Goal: Information Seeking & Learning: Learn about a topic

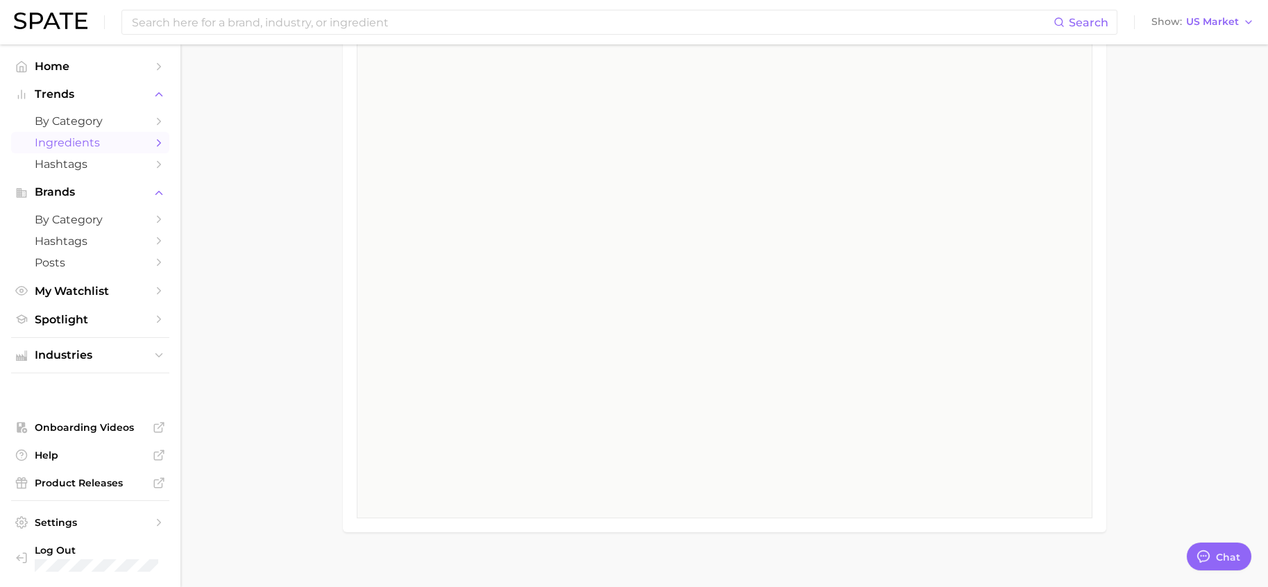
scroll to position [2220, 0]
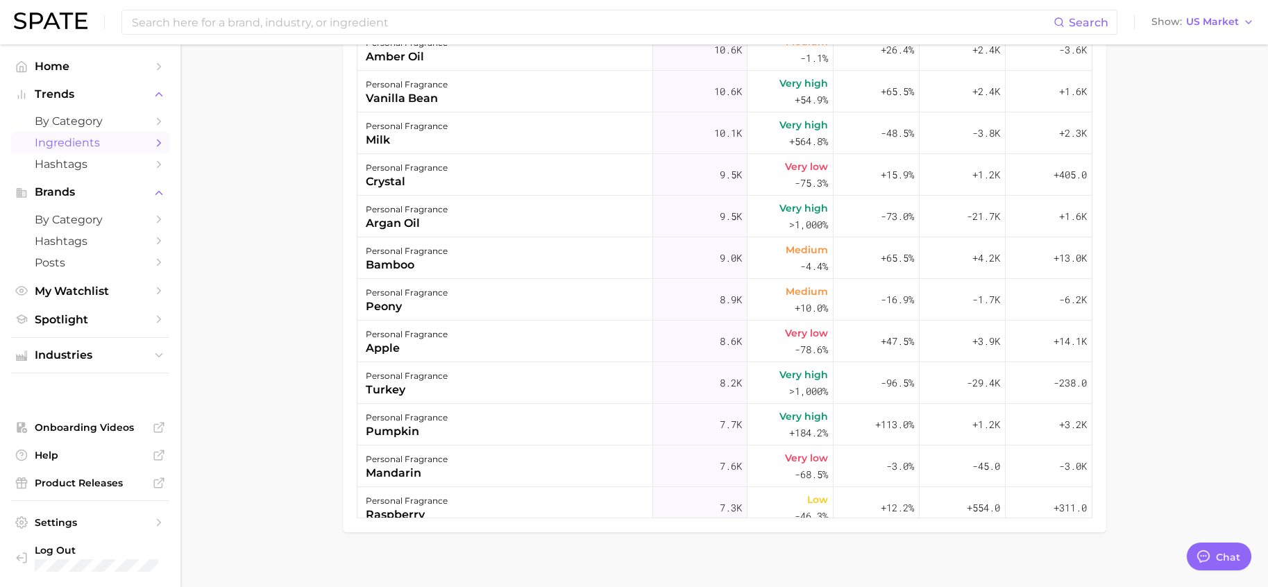
click at [1152, 273] on main "1. beauty 2. fragrance 3. personal fragrance 4. Subcategory Overview Google Tik…" at bounding box center [723, 184] width 1087 height 835
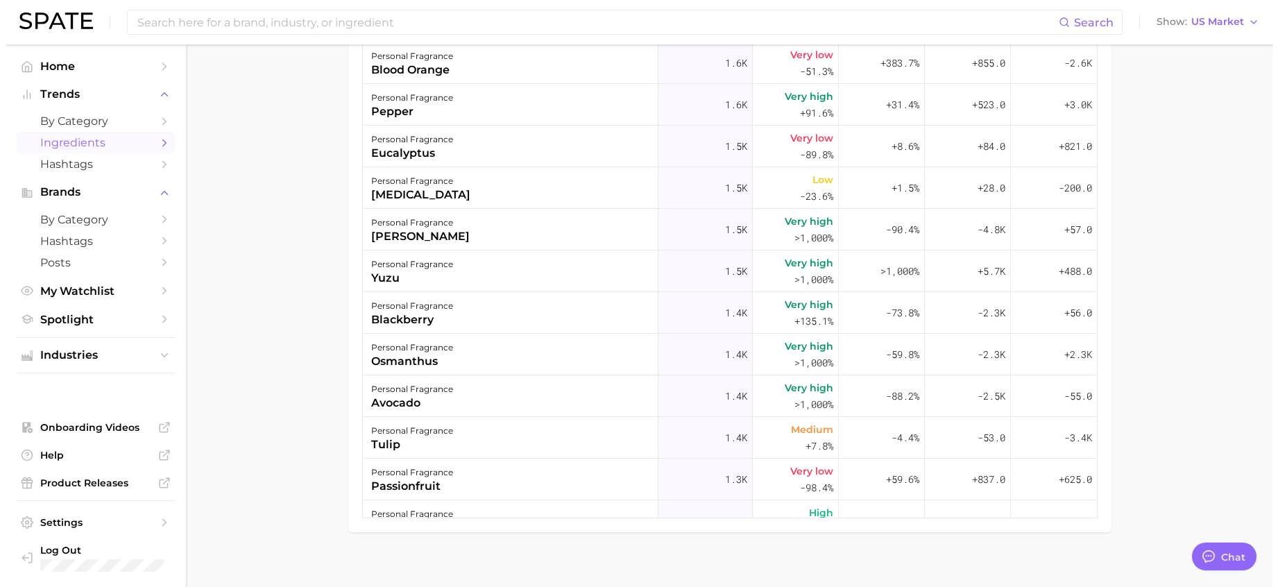
scroll to position [5620, 0]
click at [529, 266] on div "personal fragrance [PERSON_NAME]" at bounding box center [505, 272] width 296 height 42
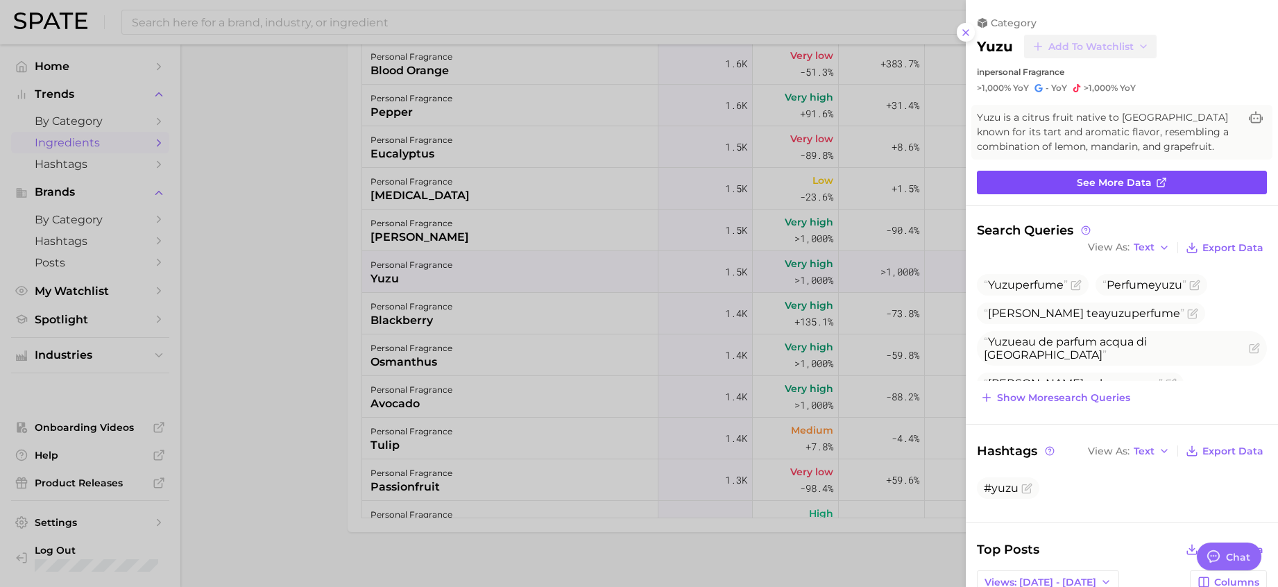
scroll to position [0, 0]
click at [1095, 184] on span "See more data" at bounding box center [1114, 183] width 75 height 12
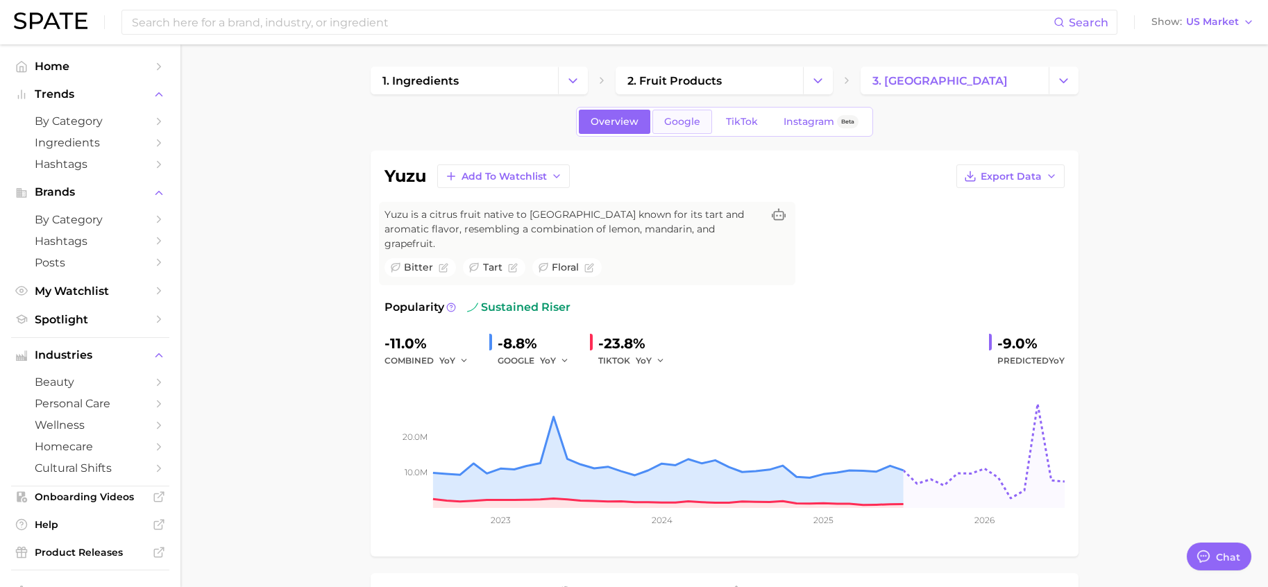
click at [674, 121] on span "Google" at bounding box center [682, 122] width 36 height 12
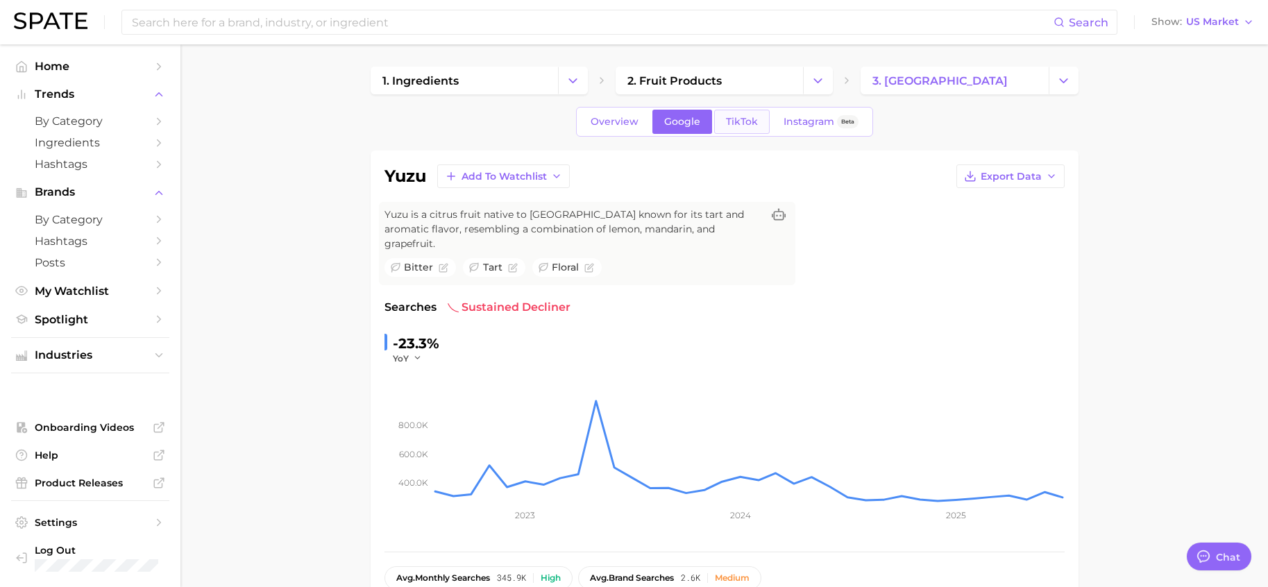
click at [740, 126] on span "TikTok" at bounding box center [742, 122] width 32 height 12
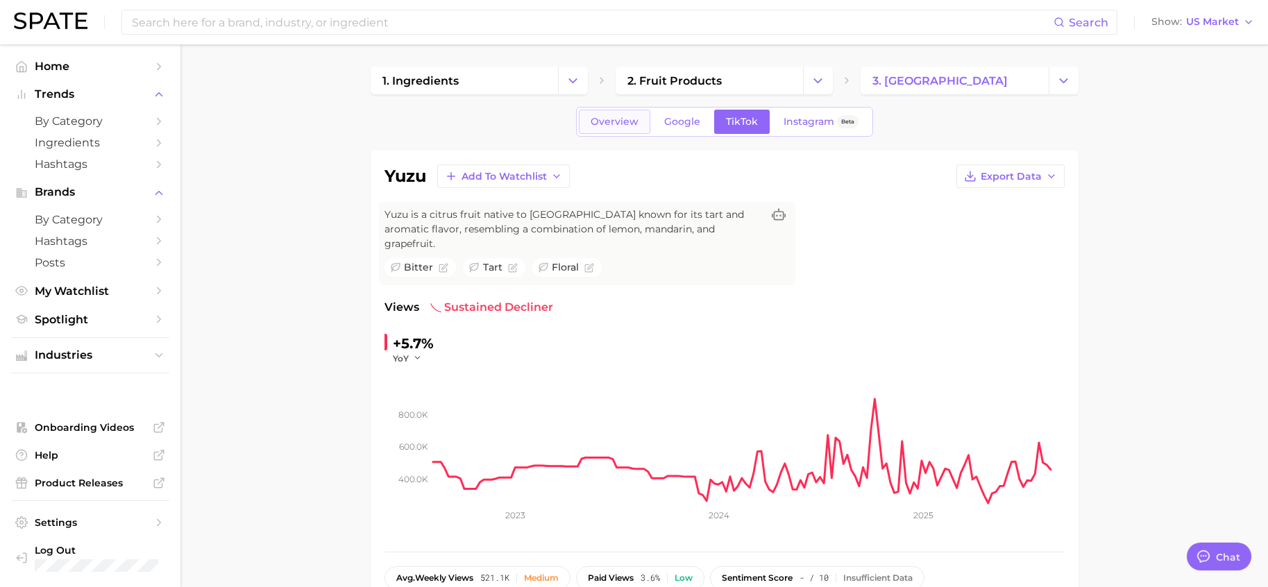
click at [623, 122] on span "Overview" at bounding box center [614, 122] width 48 height 12
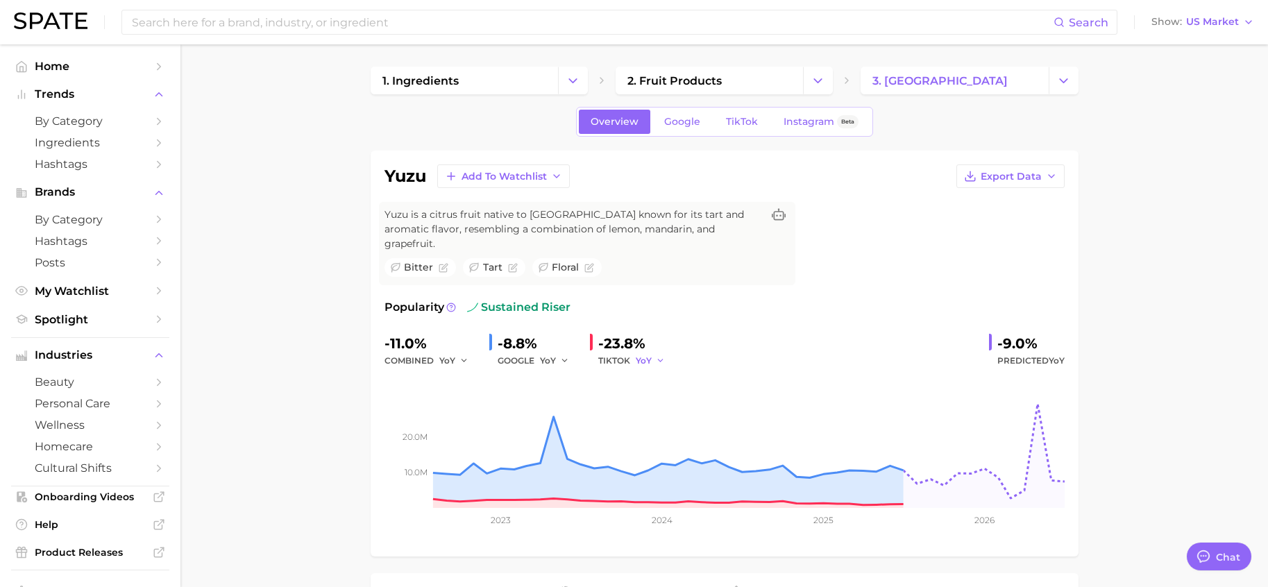
click at [661, 359] on polyline "button" at bounding box center [660, 360] width 5 height 2
click at [598, 371] on button "YoY" at bounding box center [598, 382] width 153 height 25
click at [653, 352] on button "YoY" at bounding box center [651, 360] width 30 height 17
click at [534, 377] on span "YoY" at bounding box center [537, 383] width 17 height 12
click at [634, 352] on div "TIKTOK YoY" at bounding box center [636, 360] width 76 height 17
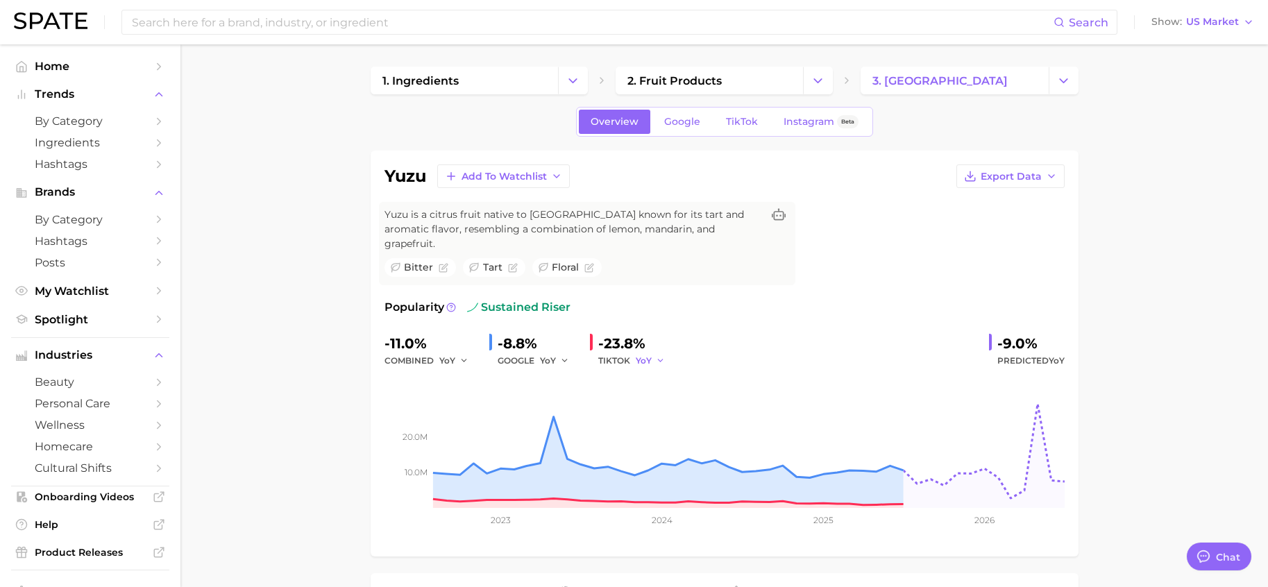
click at [656, 356] on icon "button" at bounding box center [661, 361] width 10 height 10
click at [590, 395] on button "QoQ" at bounding box center [598, 407] width 153 height 25
click at [659, 356] on icon "button" at bounding box center [664, 361] width 10 height 10
click at [563, 420] on button "MoM" at bounding box center [598, 432] width 153 height 25
click at [620, 124] on span "Overview" at bounding box center [614, 122] width 48 height 12
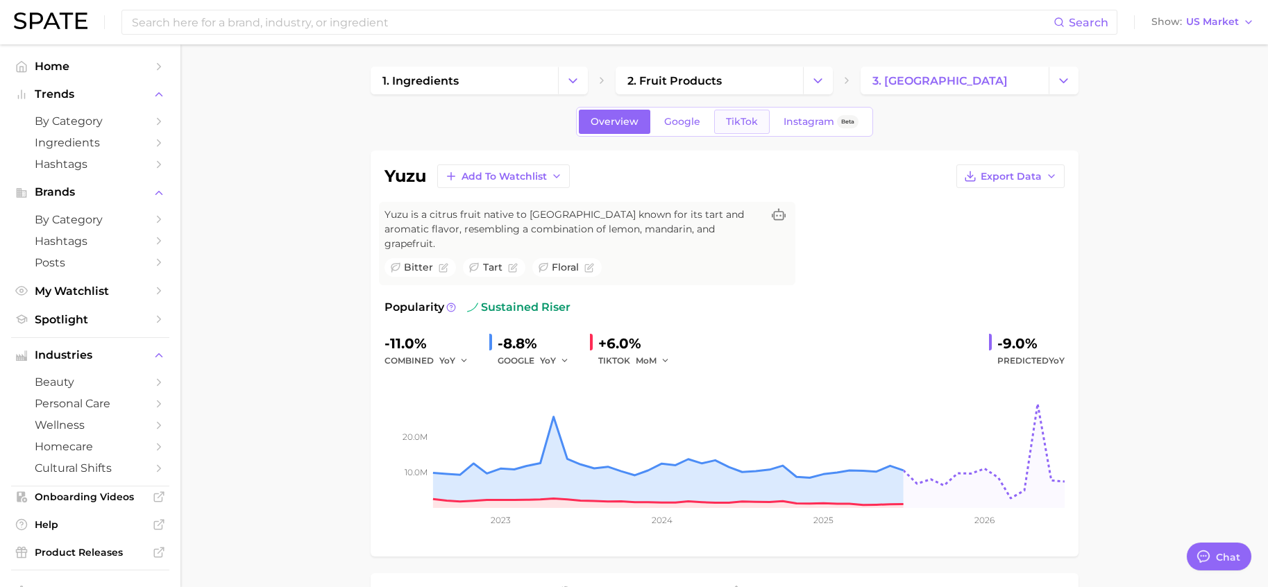
click at [744, 126] on span "TikTok" at bounding box center [742, 122] width 32 height 12
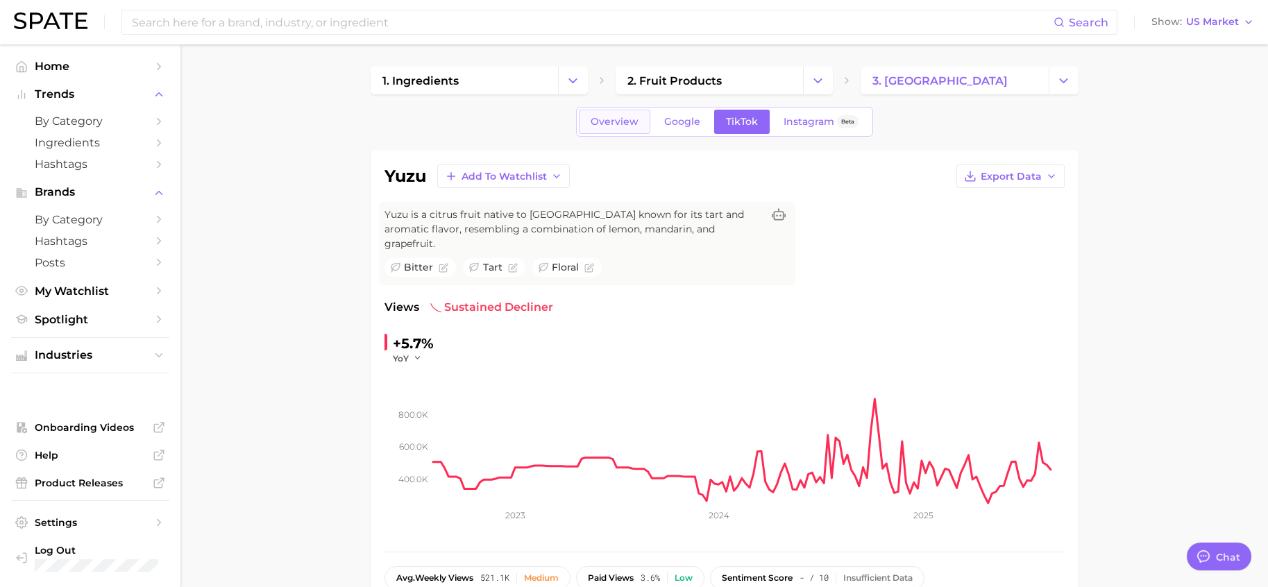
click at [618, 123] on span "Overview" at bounding box center [614, 122] width 48 height 12
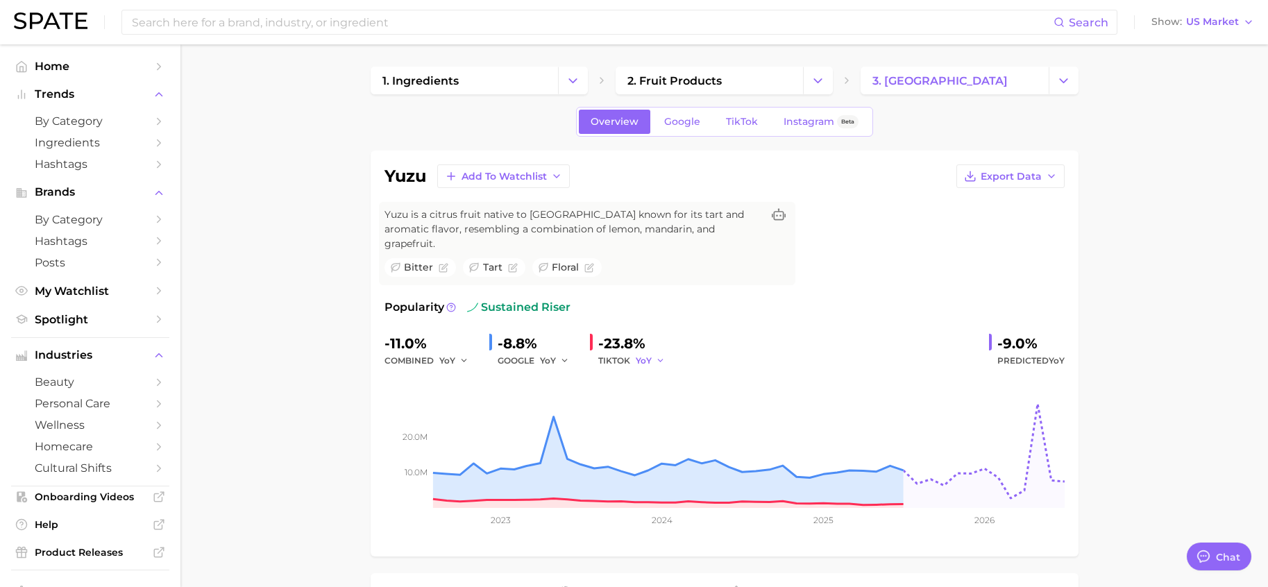
click at [657, 356] on icon "button" at bounding box center [661, 361] width 10 height 10
click at [551, 370] on button "YoY" at bounding box center [598, 382] width 153 height 25
click at [657, 356] on icon "button" at bounding box center [661, 361] width 10 height 10
click at [534, 375] on button "YoY" at bounding box center [598, 382] width 153 height 25
click at [461, 359] on polyline "button" at bounding box center [463, 360] width 5 height 2
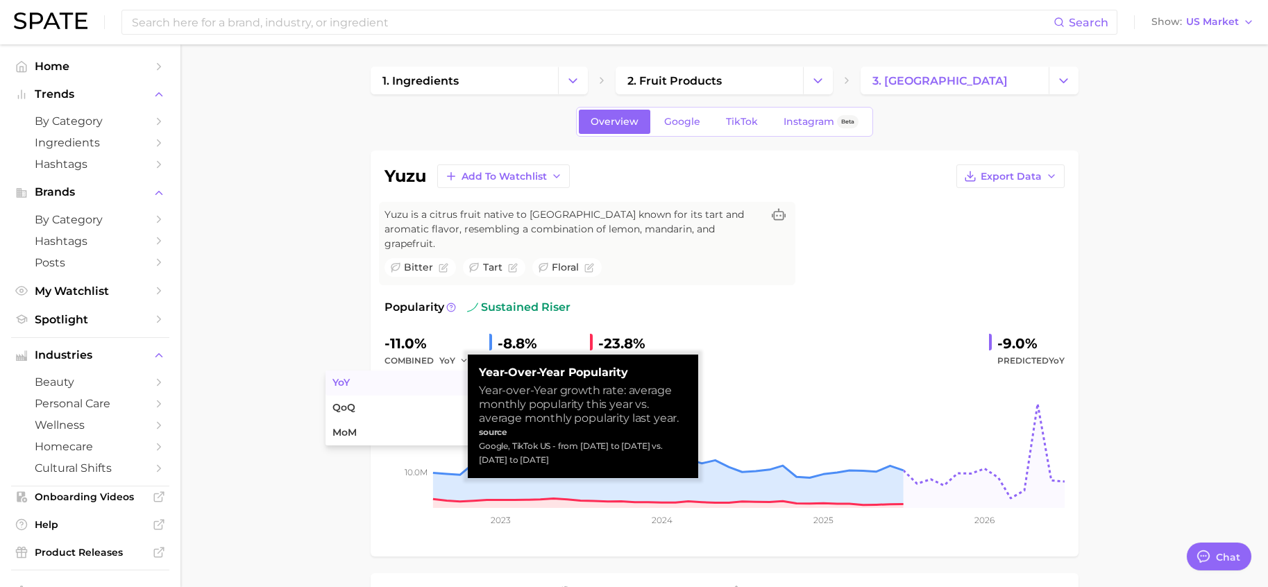
click at [389, 370] on button "YoY" at bounding box center [401, 382] width 153 height 25
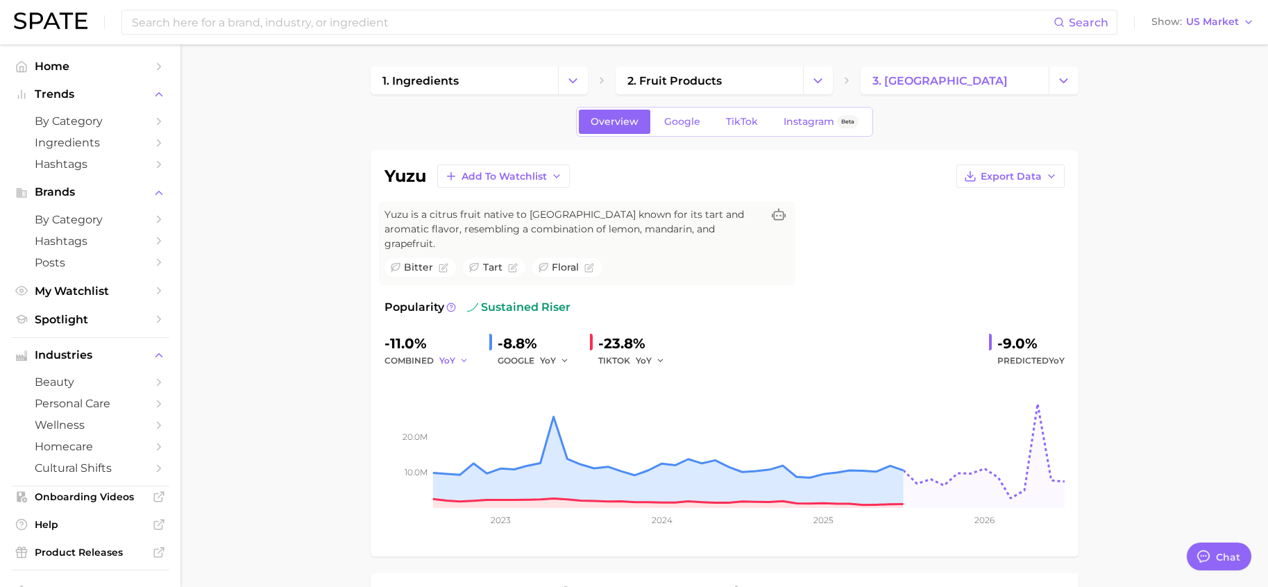
click at [455, 352] on button "YoY" at bounding box center [454, 360] width 30 height 17
click at [348, 403] on button "QoQ" at bounding box center [401, 407] width 153 height 25
click at [463, 356] on icon "button" at bounding box center [468, 361] width 10 height 10
click at [357, 395] on button "QoQ" at bounding box center [401, 407] width 153 height 25
click at [463, 356] on icon "button" at bounding box center [468, 361] width 10 height 10
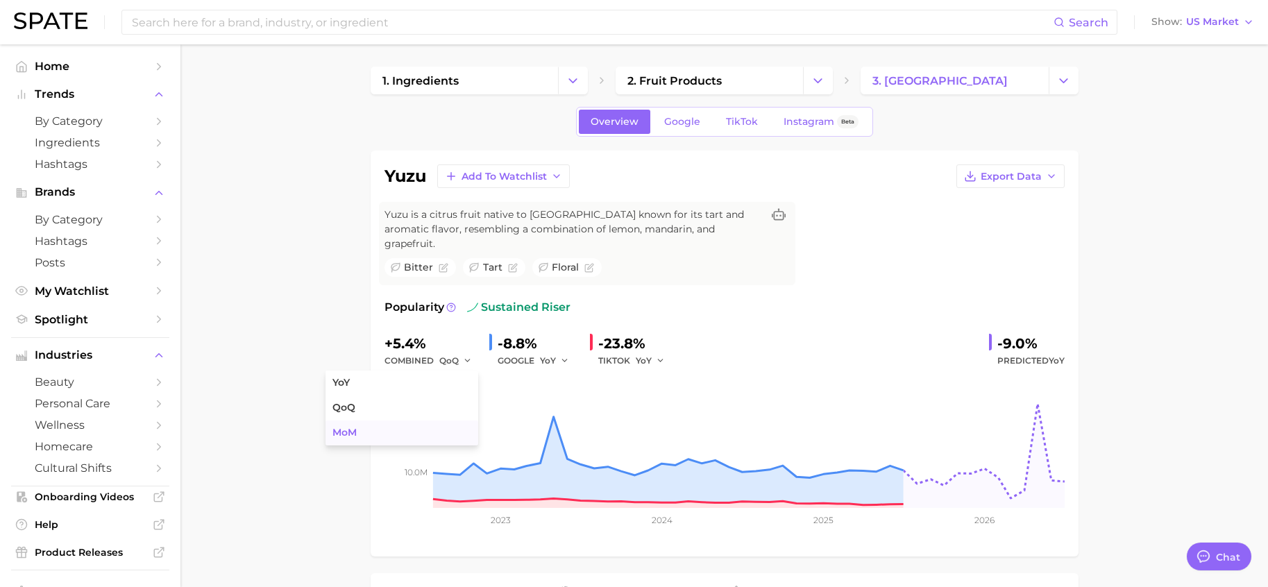
click at [351, 427] on span "MoM" at bounding box center [344, 433] width 24 height 12
click at [462, 352] on button "MoM" at bounding box center [456, 360] width 35 height 17
click at [375, 375] on button "YoY" at bounding box center [401, 382] width 153 height 25
click at [460, 356] on icon "button" at bounding box center [464, 361] width 10 height 10
click at [389, 395] on button "QoQ" at bounding box center [401, 407] width 153 height 25
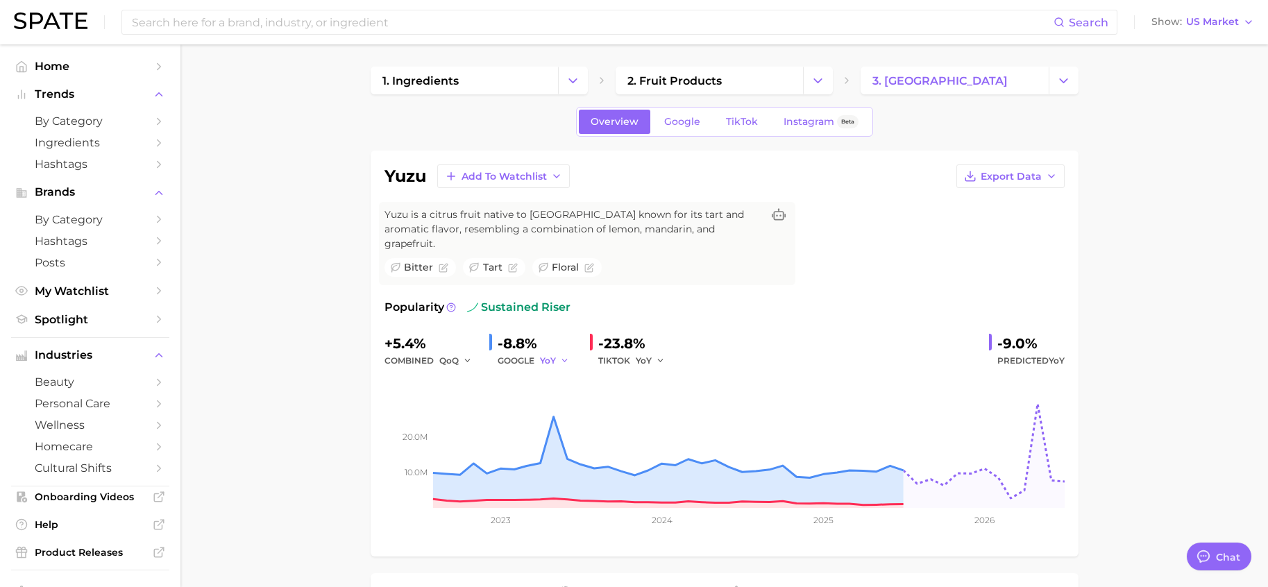
click at [562, 356] on icon "button" at bounding box center [565, 361] width 10 height 10
click at [497, 395] on button "QoQ" at bounding box center [502, 407] width 153 height 25
click at [660, 356] on icon "button" at bounding box center [661, 361] width 10 height 10
click at [614, 395] on button "QoQ" at bounding box center [598, 407] width 153 height 25
click at [823, 135] on div "Overview Google TikTok Instagram Beta" at bounding box center [724, 122] width 297 height 30
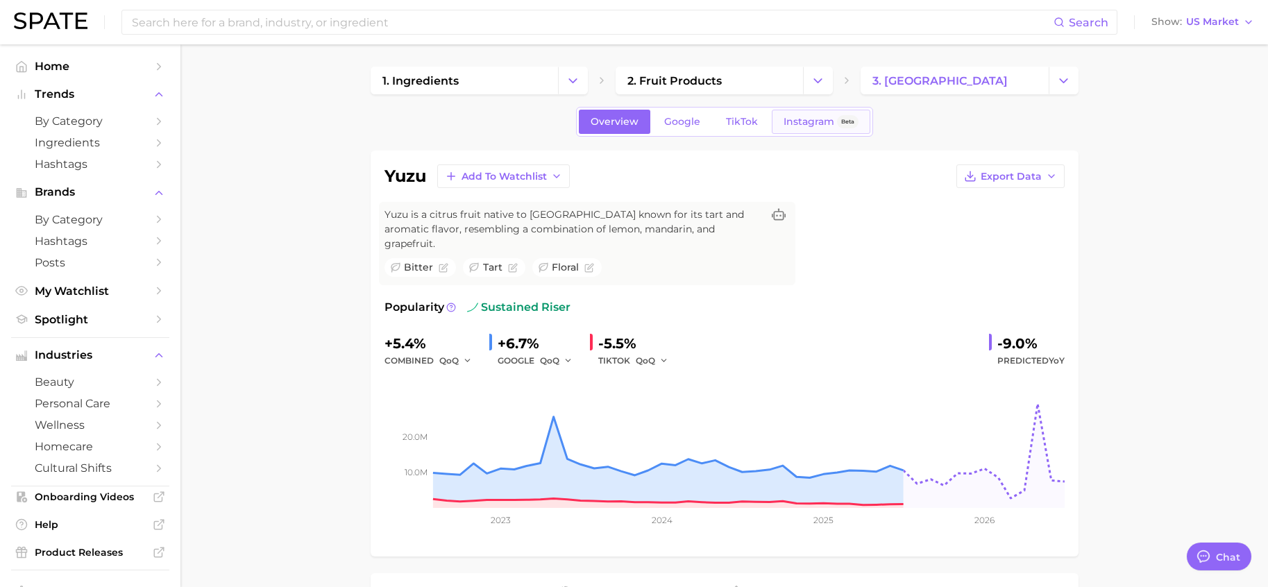
click at [821, 126] on span "Instagram" at bounding box center [808, 122] width 51 height 12
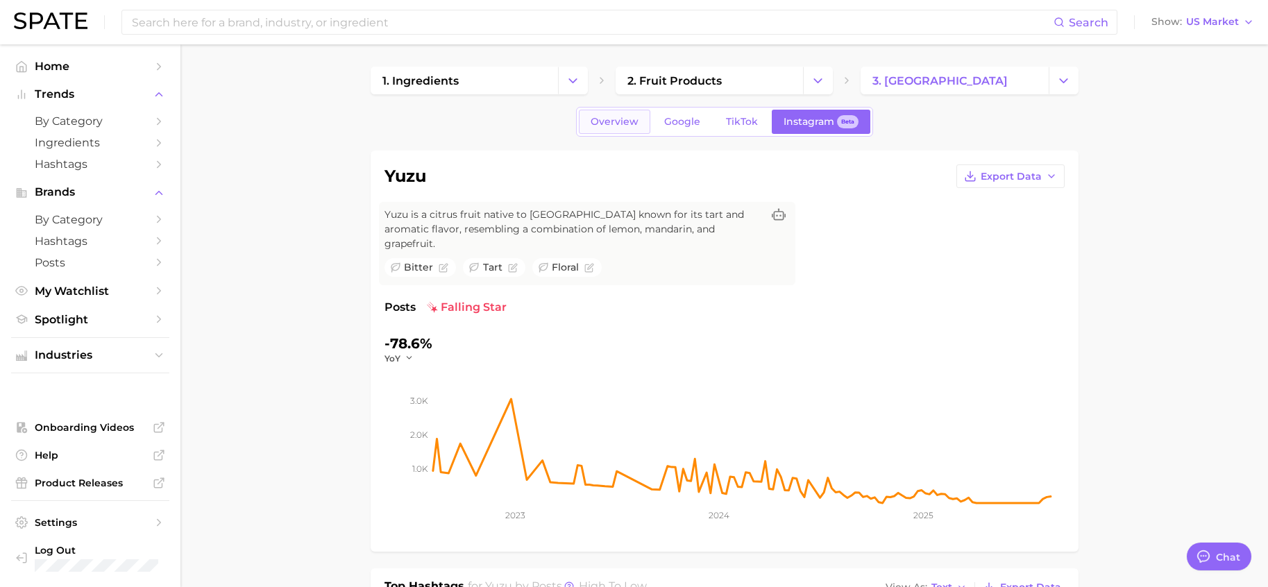
click at [608, 120] on span "Overview" at bounding box center [614, 122] width 48 height 12
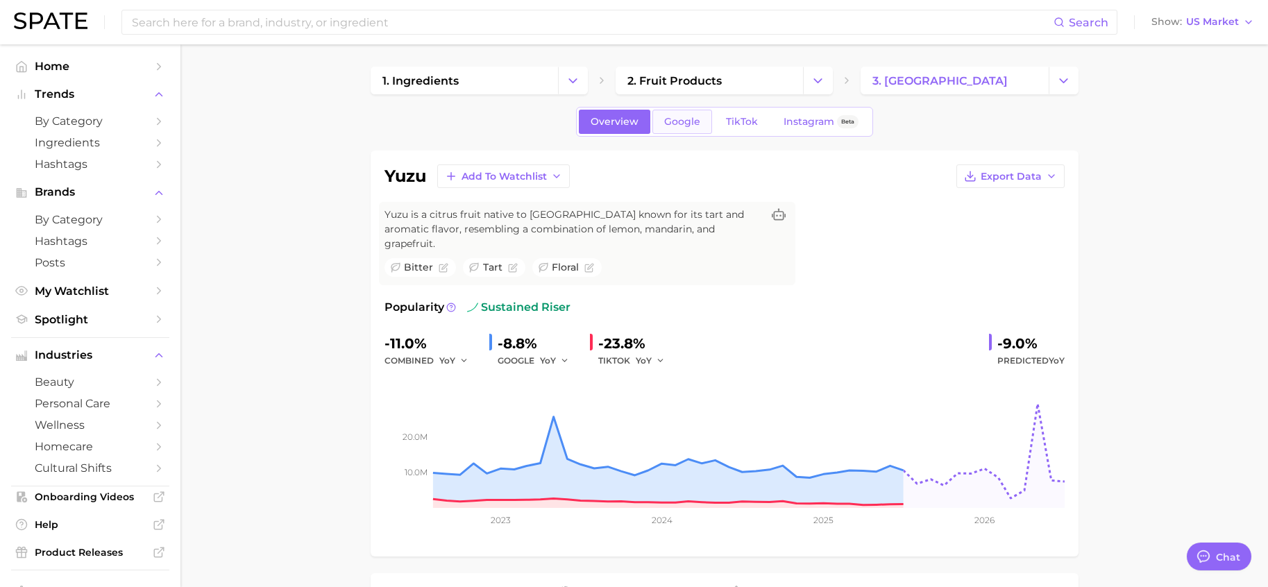
click at [690, 119] on span "Google" at bounding box center [682, 122] width 36 height 12
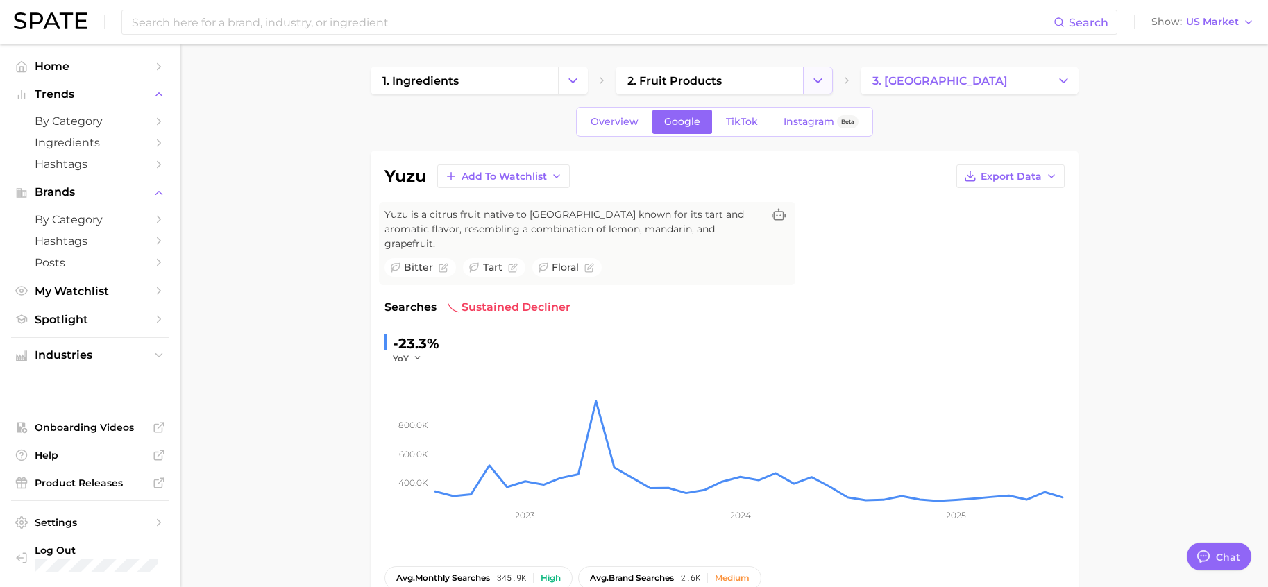
click at [827, 79] on button "Change Category" at bounding box center [818, 81] width 30 height 28
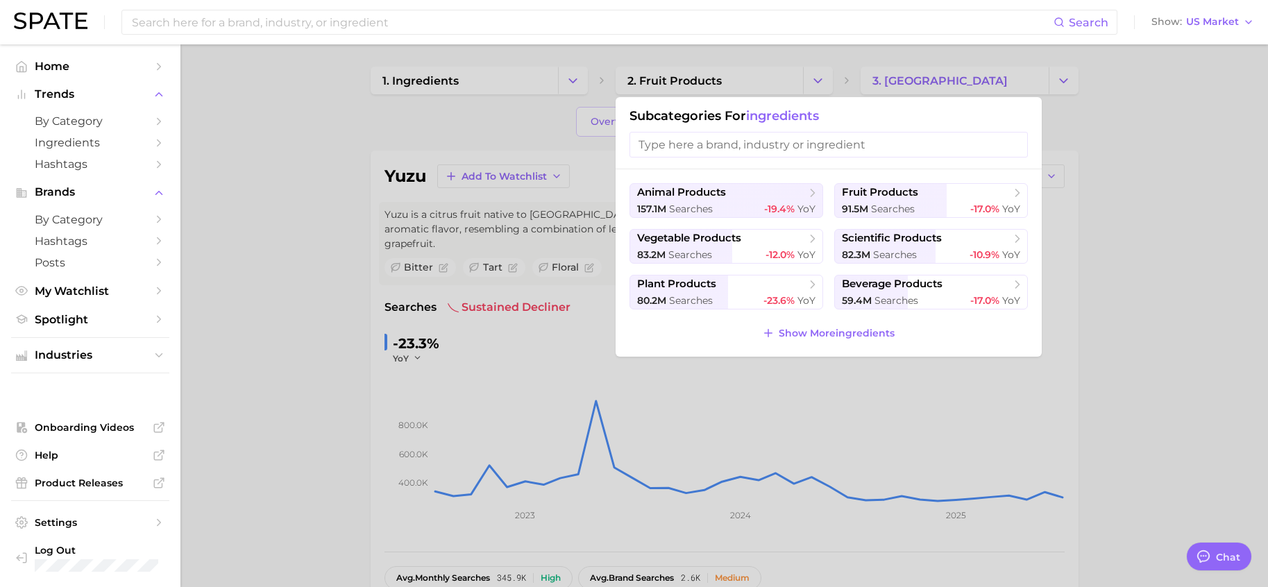
click at [485, 111] on div at bounding box center [634, 293] width 1268 height 587
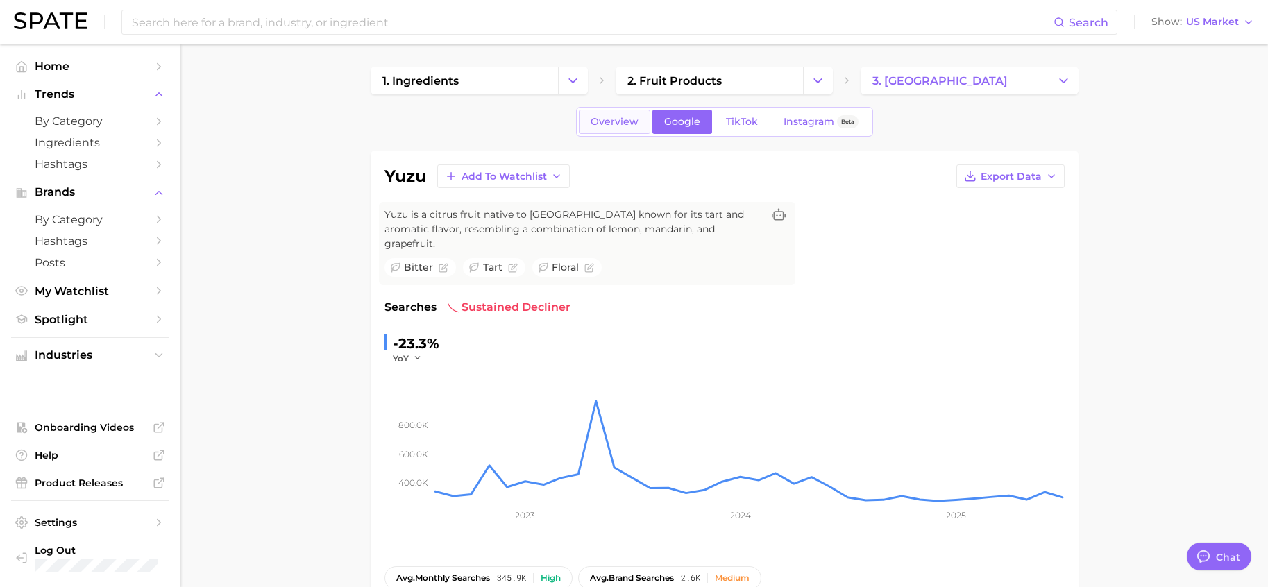
click at [617, 117] on span "Overview" at bounding box center [614, 122] width 48 height 12
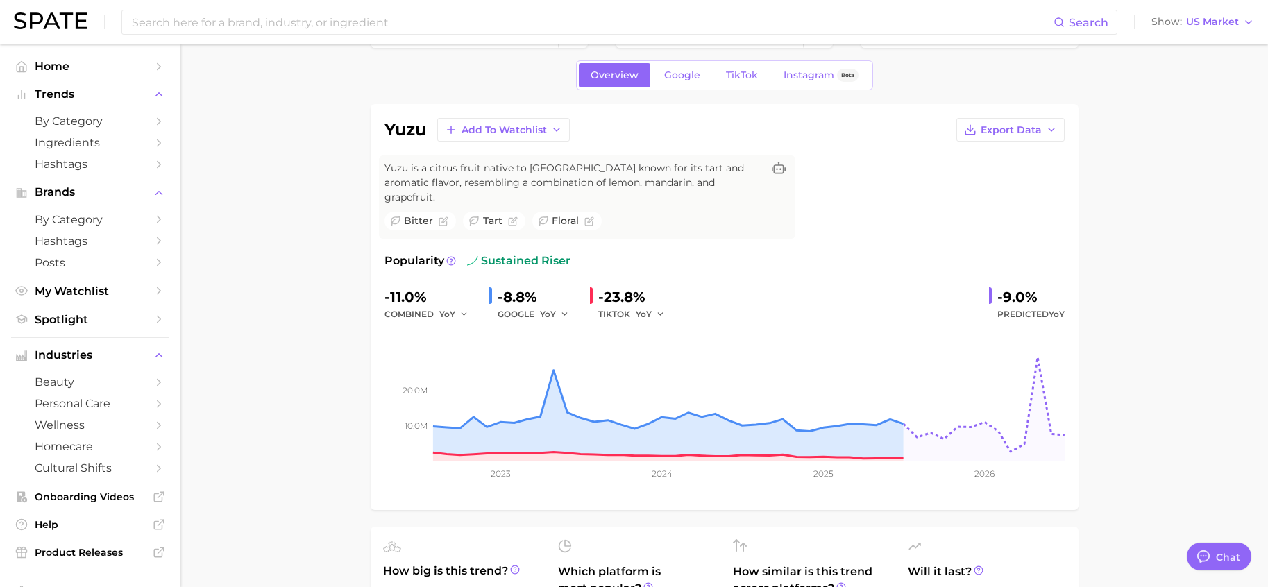
scroll to position [69, 0]
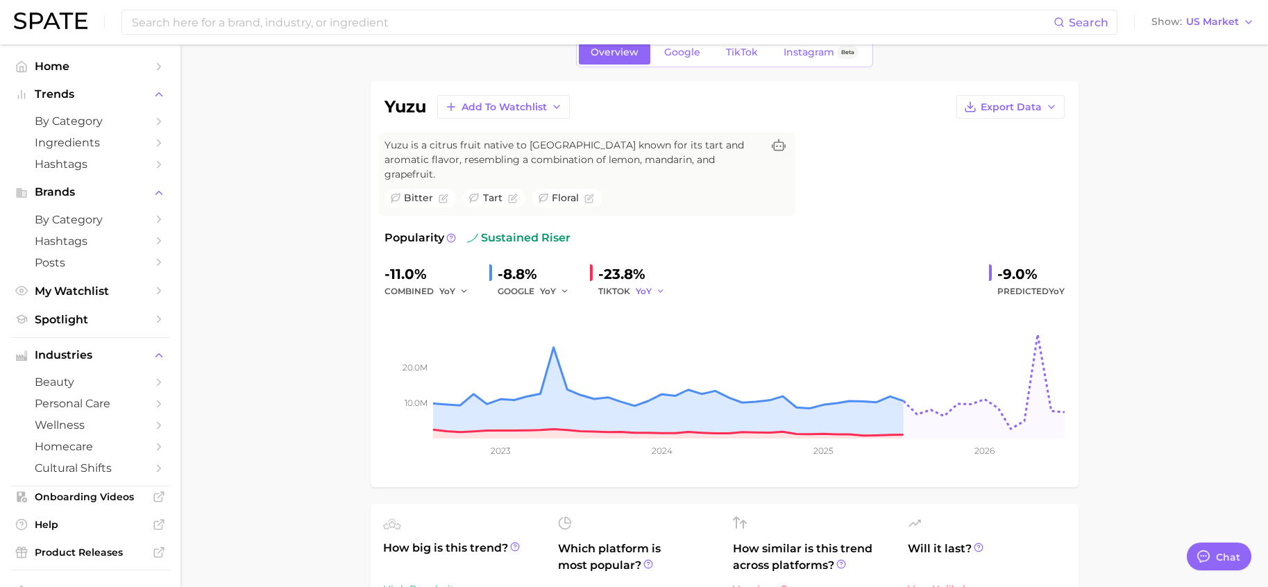
click at [658, 287] on icon "button" at bounding box center [661, 292] width 10 height 10
click at [462, 287] on icon "button" at bounding box center [464, 292] width 10 height 10
click at [352, 332] on span "QoQ" at bounding box center [343, 338] width 23 height 12
click at [643, 285] on span "YoY" at bounding box center [644, 291] width 16 height 12
click at [545, 307] on span "YoY" at bounding box center [537, 313] width 17 height 12
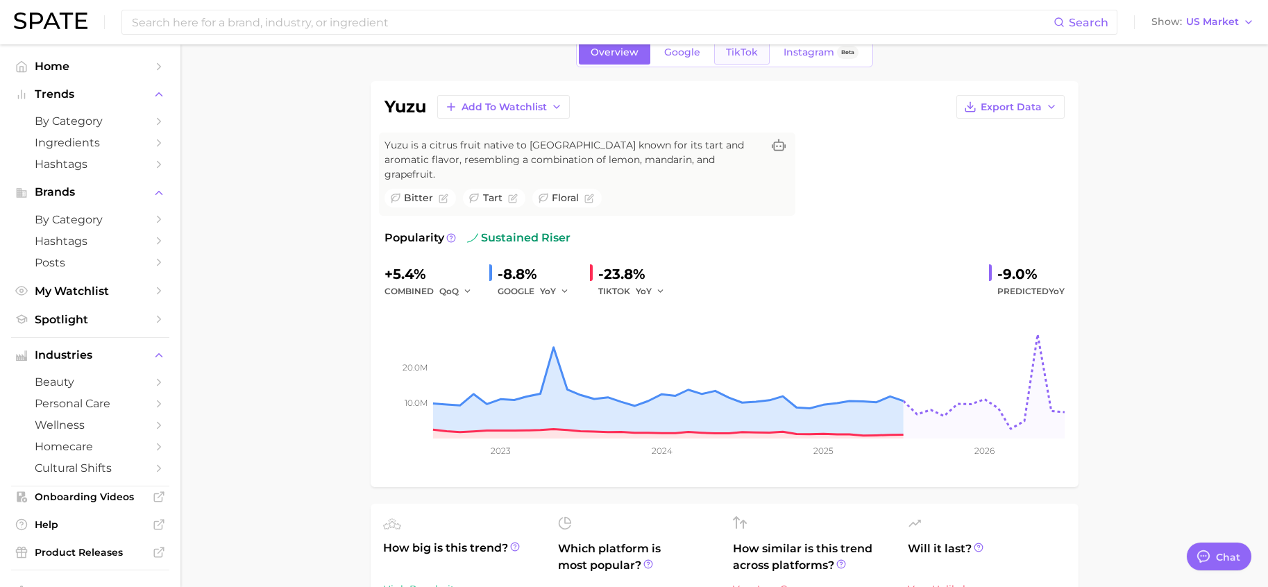
click at [753, 48] on span "TikTok" at bounding box center [742, 52] width 32 height 12
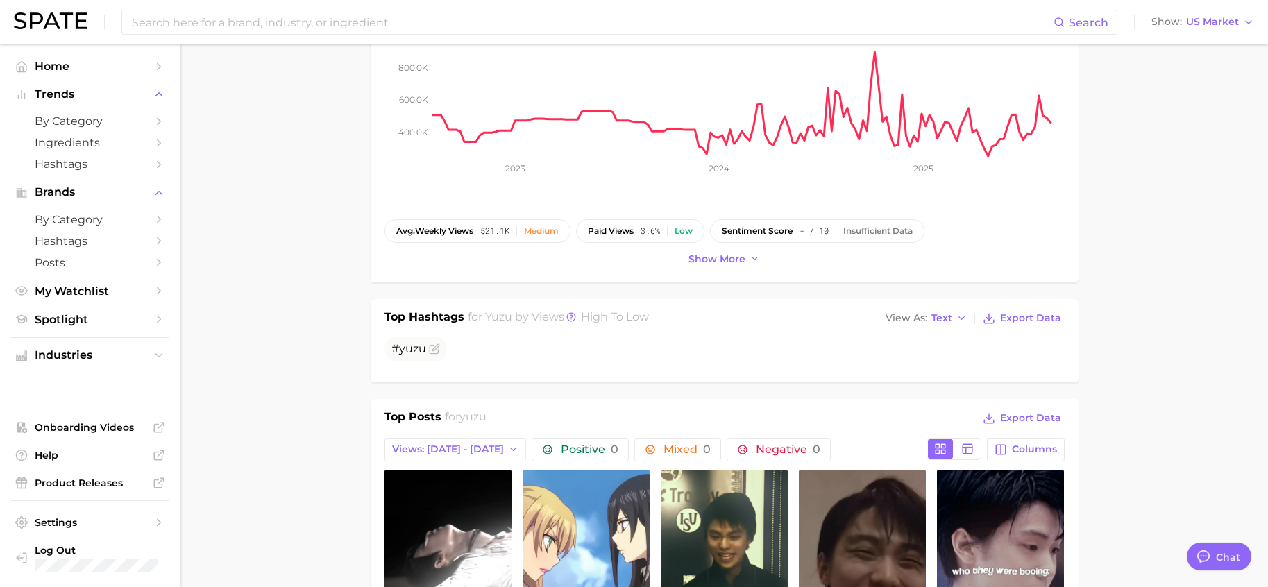
scroll to position [555, 0]
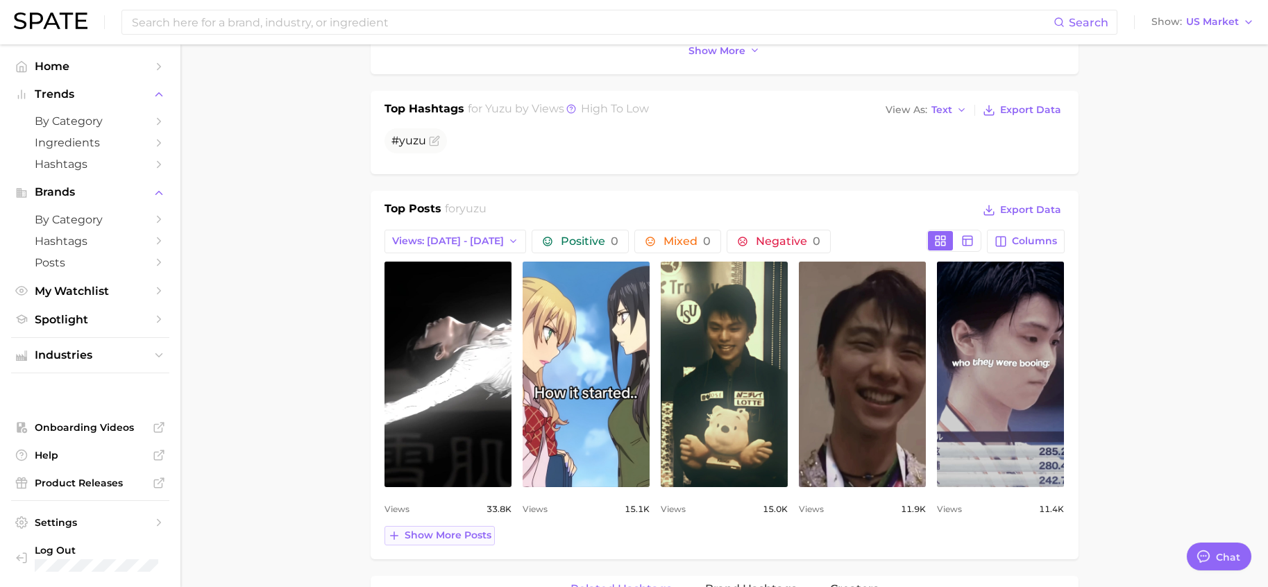
click at [431, 529] on span "Show more posts" at bounding box center [447, 535] width 87 height 12
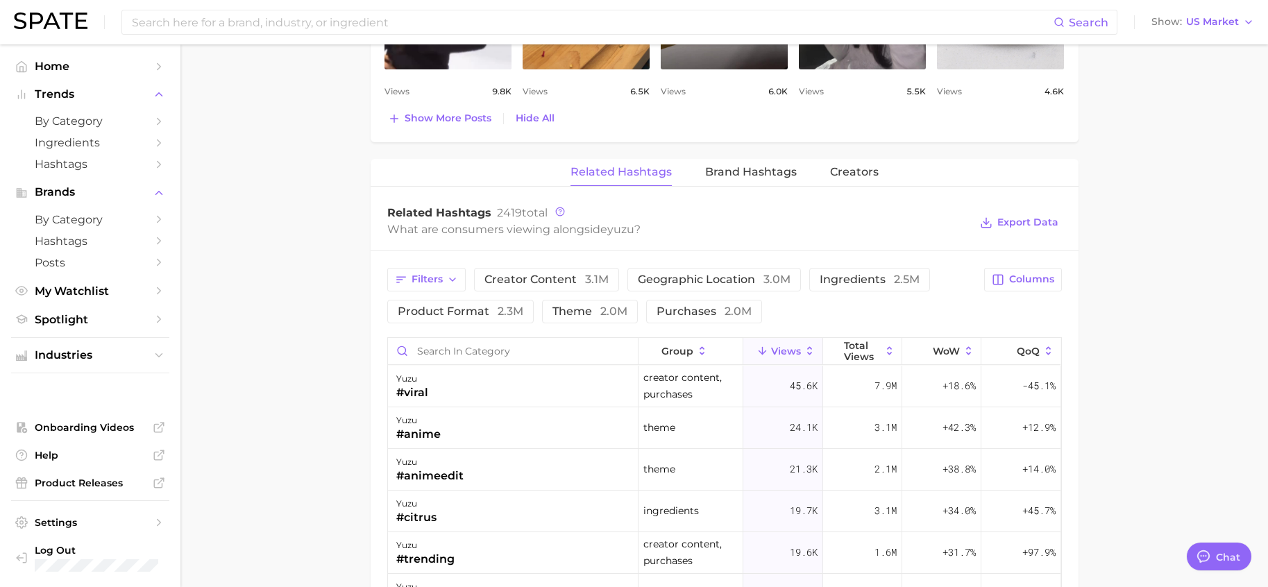
scroll to position [1249, 0]
click at [781, 165] on span "Brand Hashtags" at bounding box center [751, 171] width 92 height 12
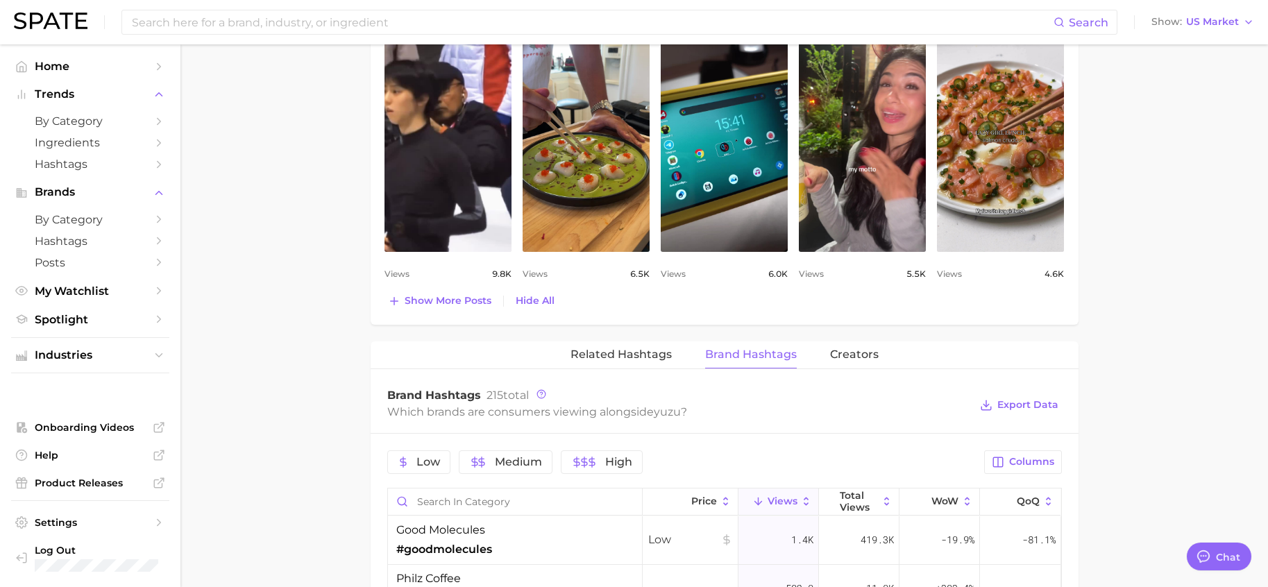
scroll to position [1041, 0]
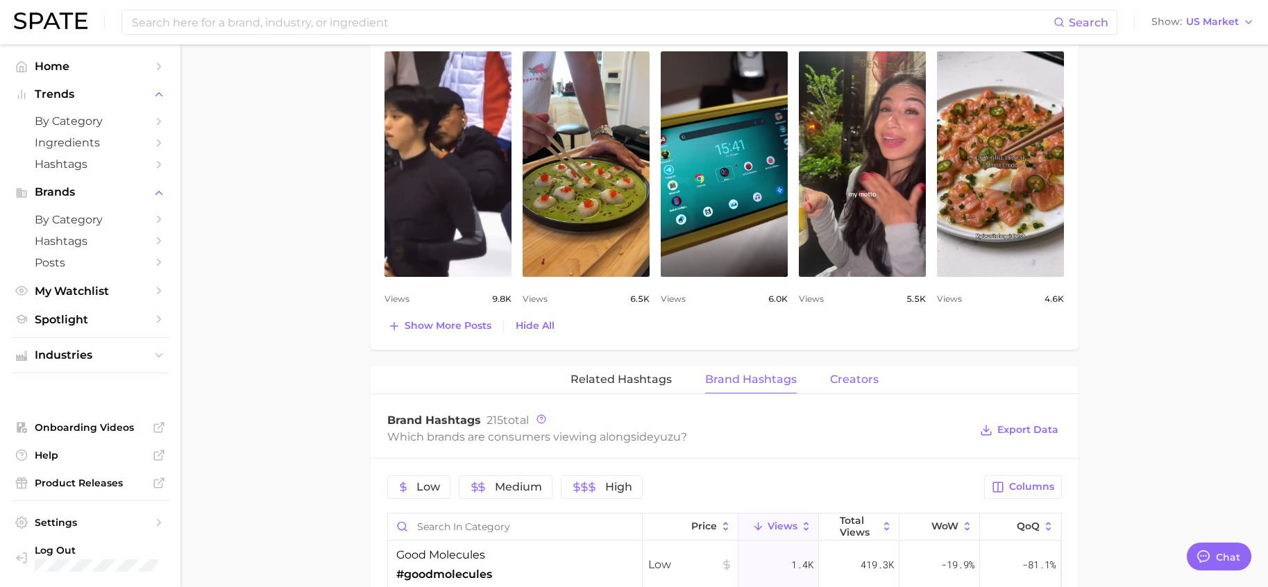
click at [851, 373] on span "Creators" at bounding box center [854, 379] width 49 height 12
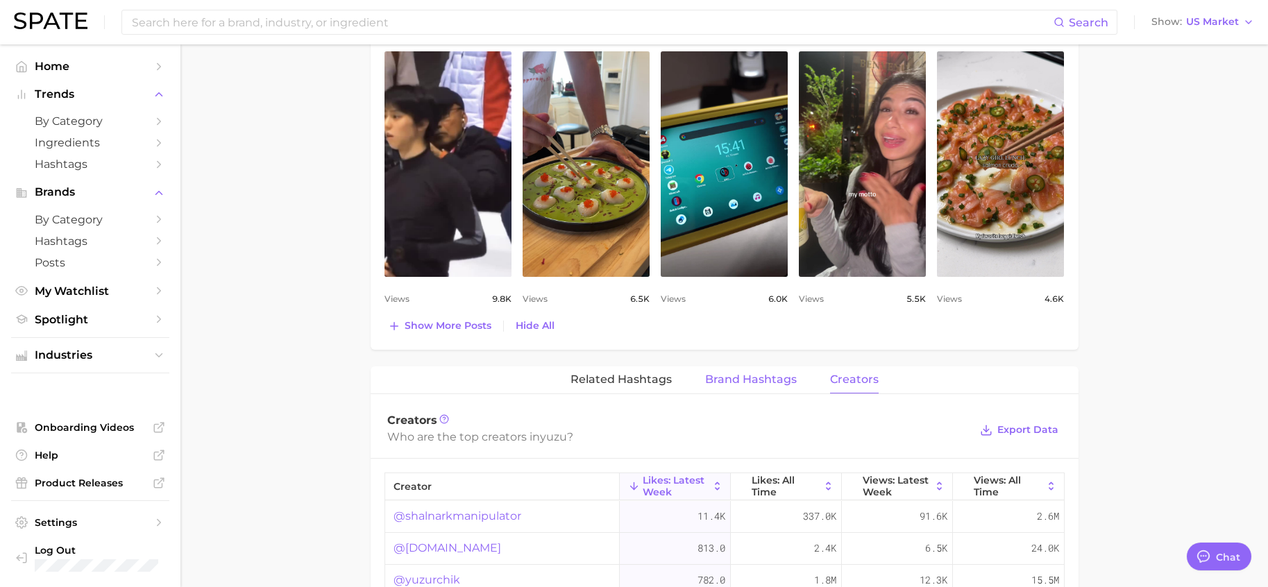
click at [774, 372] on button "Brand Hashtags" at bounding box center [751, 379] width 92 height 27
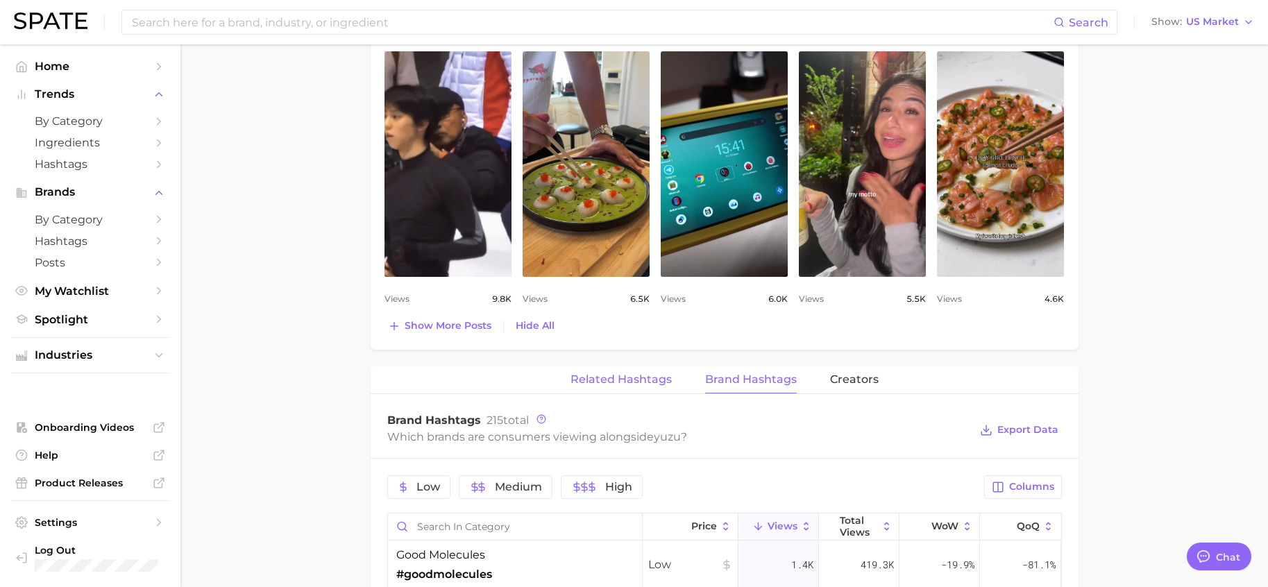
click at [644, 373] on span "Related Hashtags" at bounding box center [620, 379] width 101 height 12
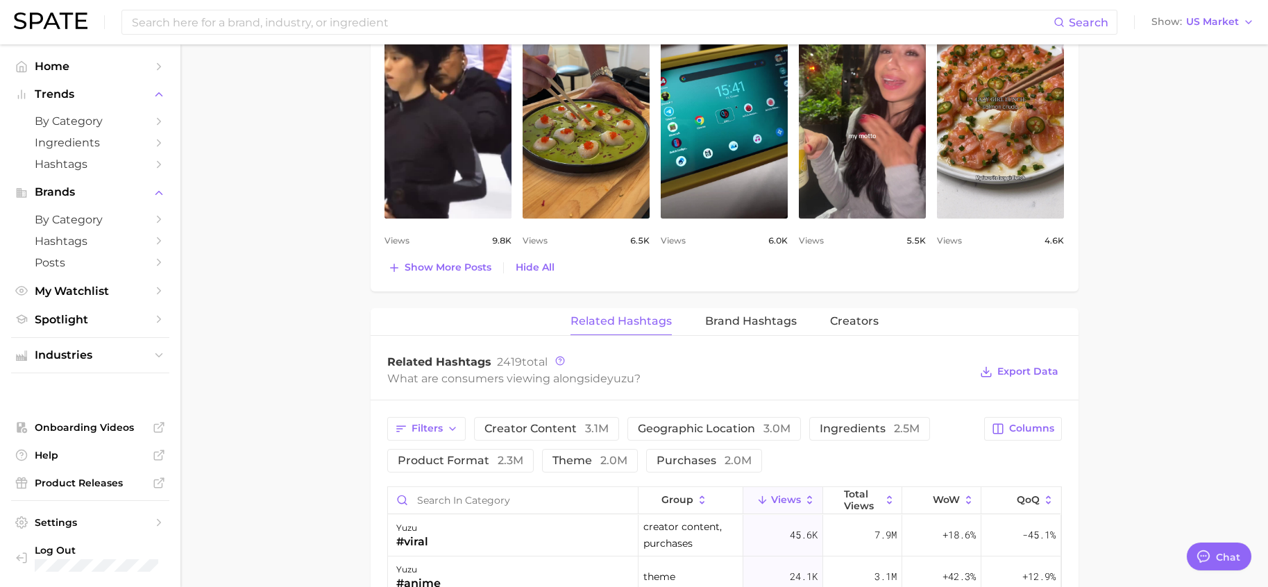
scroll to position [1179, 0]
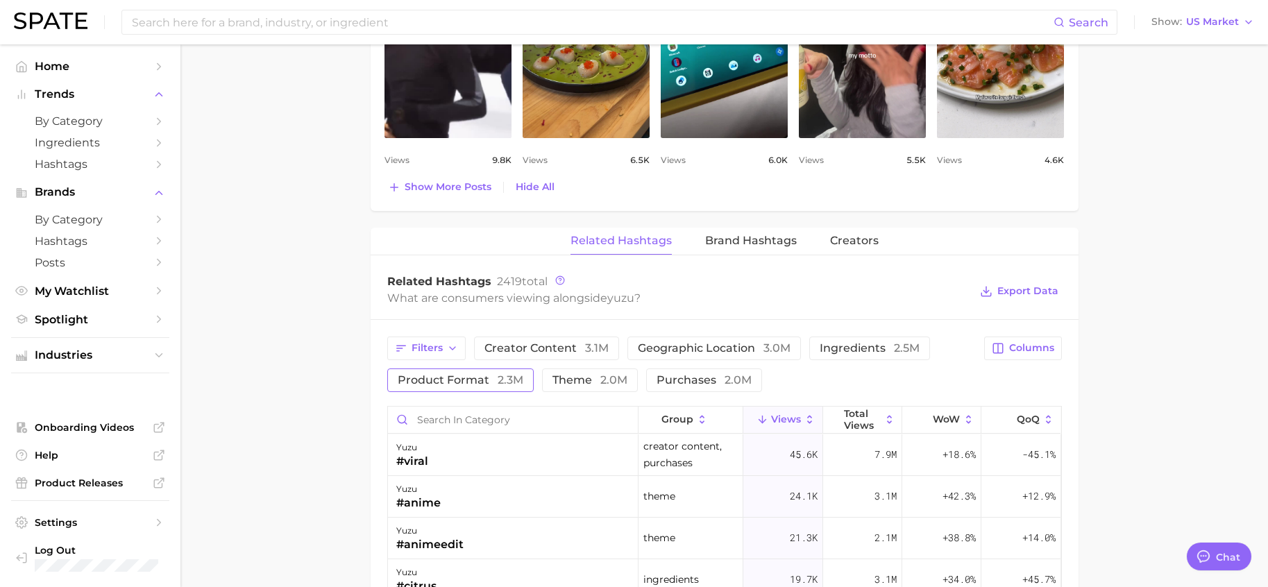
click at [458, 375] on span "product format 2.3m" at bounding box center [461, 380] width 126 height 11
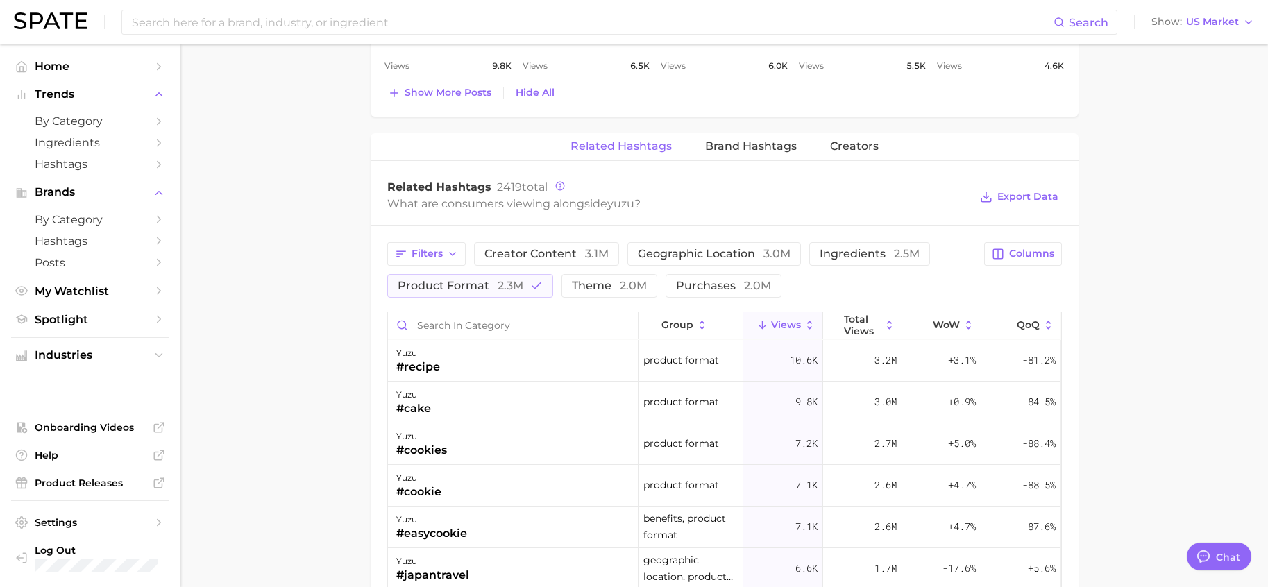
scroll to position [1240, 0]
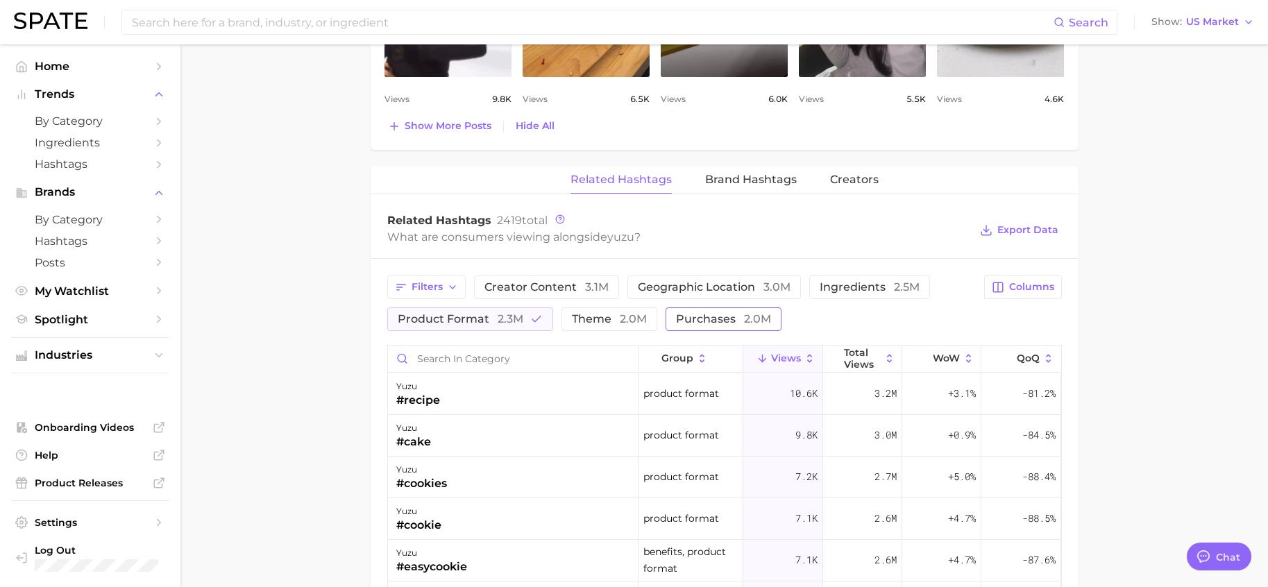
click at [717, 314] on span "purchases 2.0m" at bounding box center [723, 319] width 95 height 11
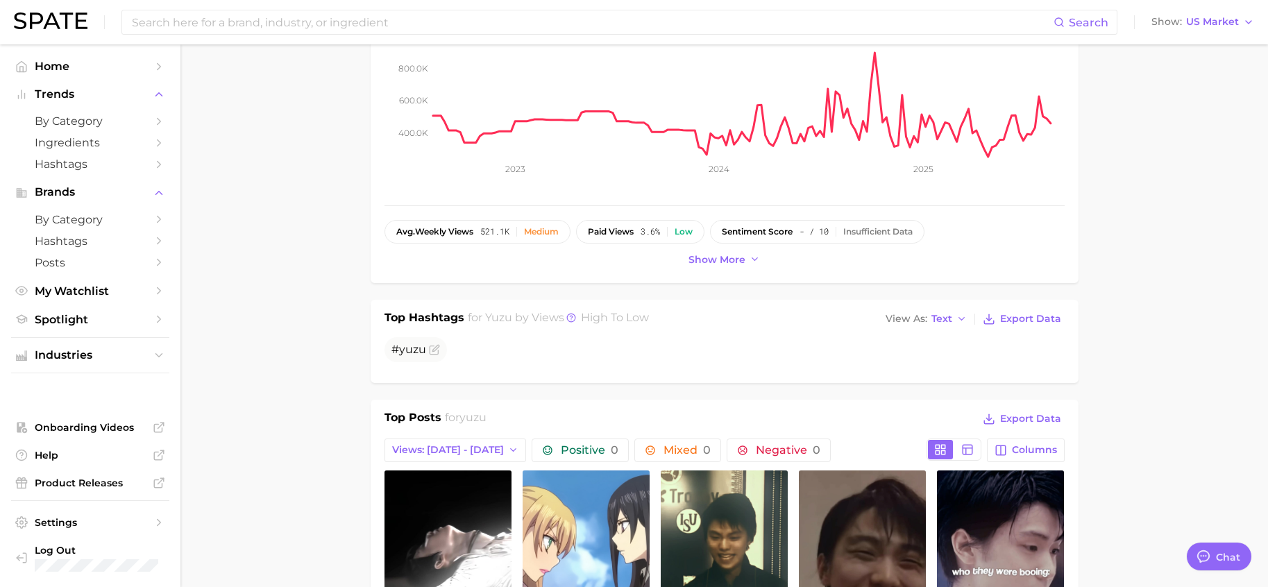
scroll to position [130, 0]
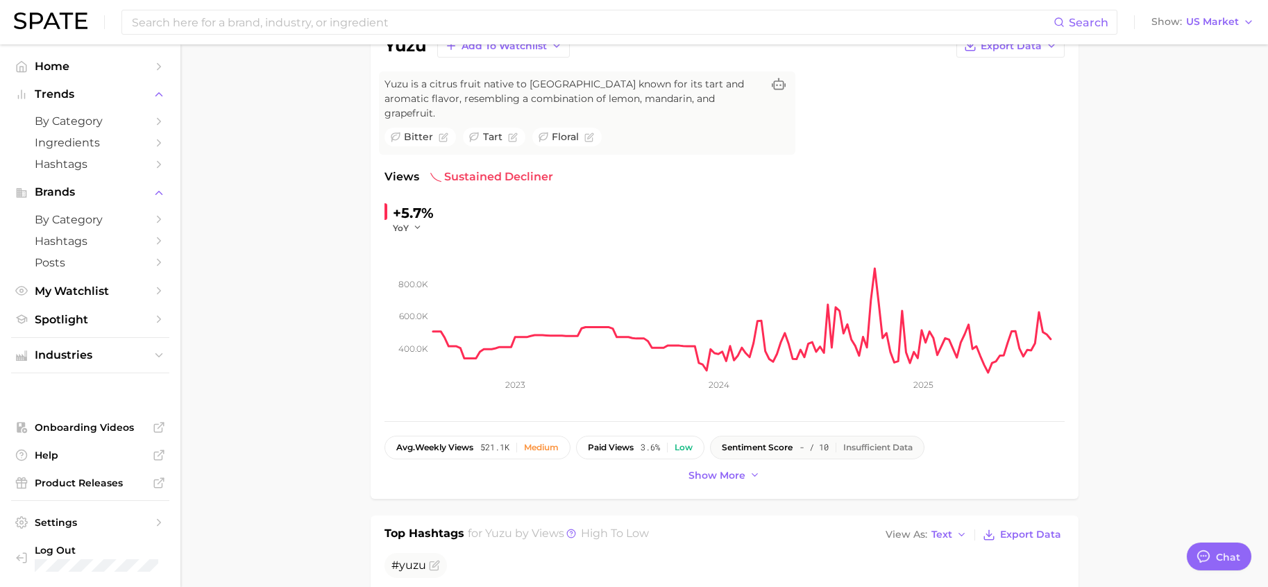
click at [749, 443] on span "sentiment score" at bounding box center [757, 448] width 71 height 10
click at [458, 443] on span "avg. weekly views" at bounding box center [434, 448] width 77 height 10
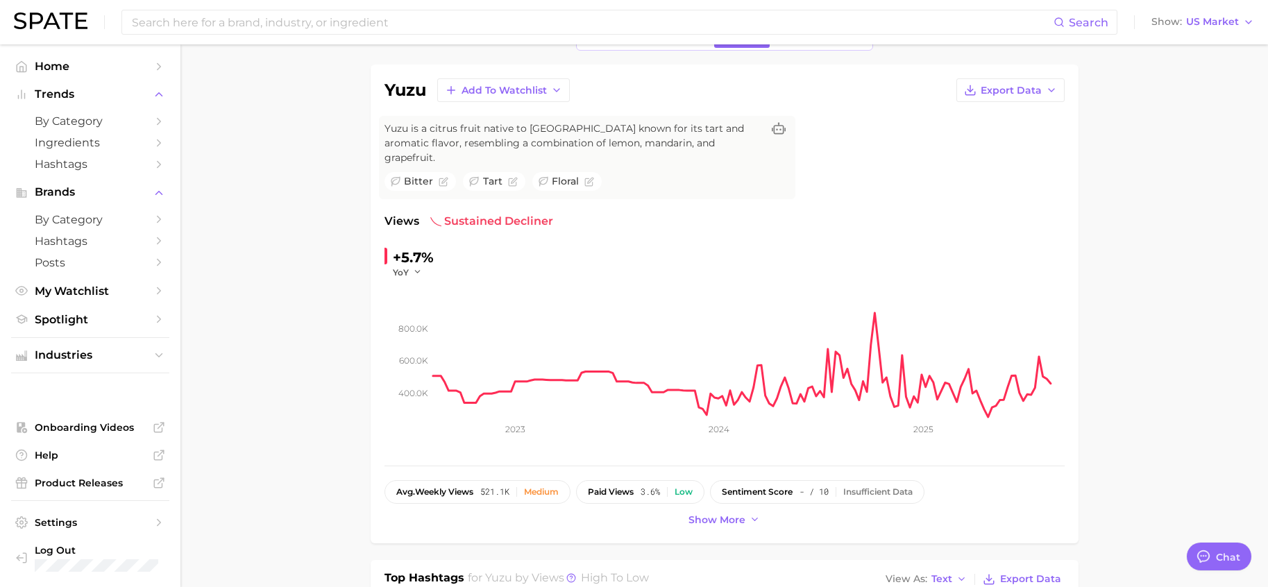
scroll to position [0, 0]
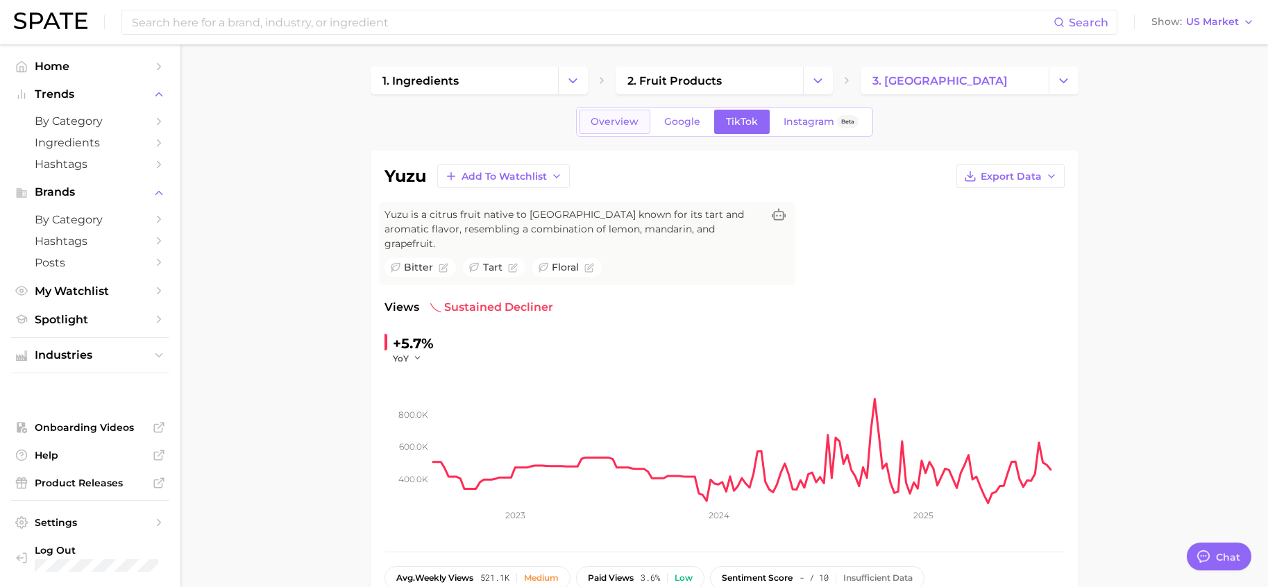
click at [607, 117] on span "Overview" at bounding box center [614, 122] width 48 height 12
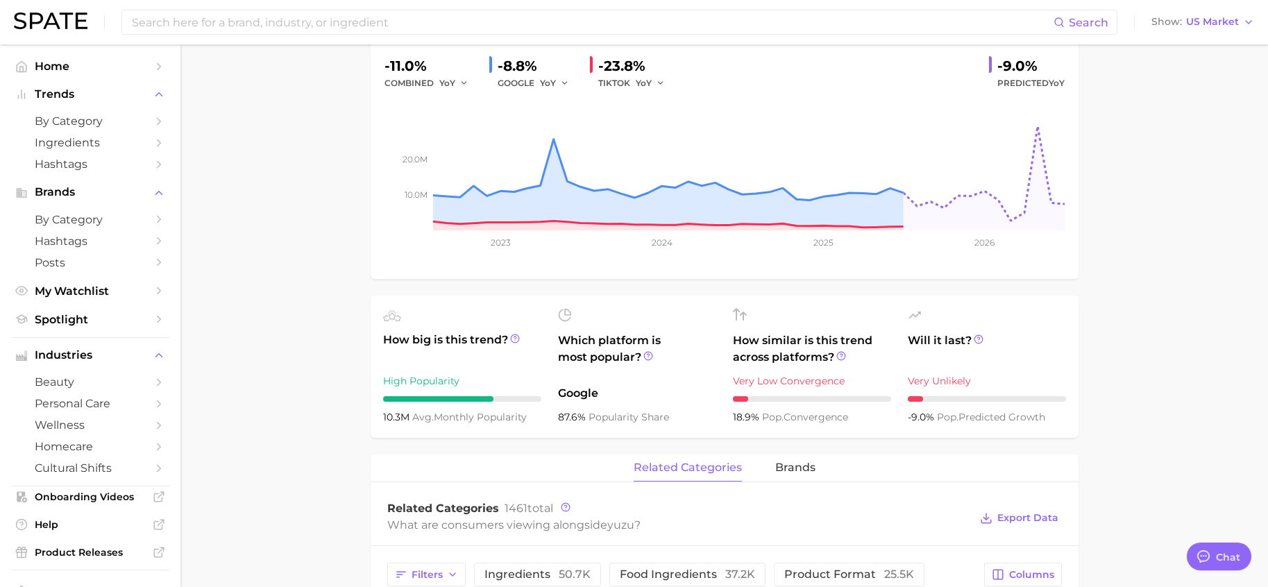
scroll to position [416, 0]
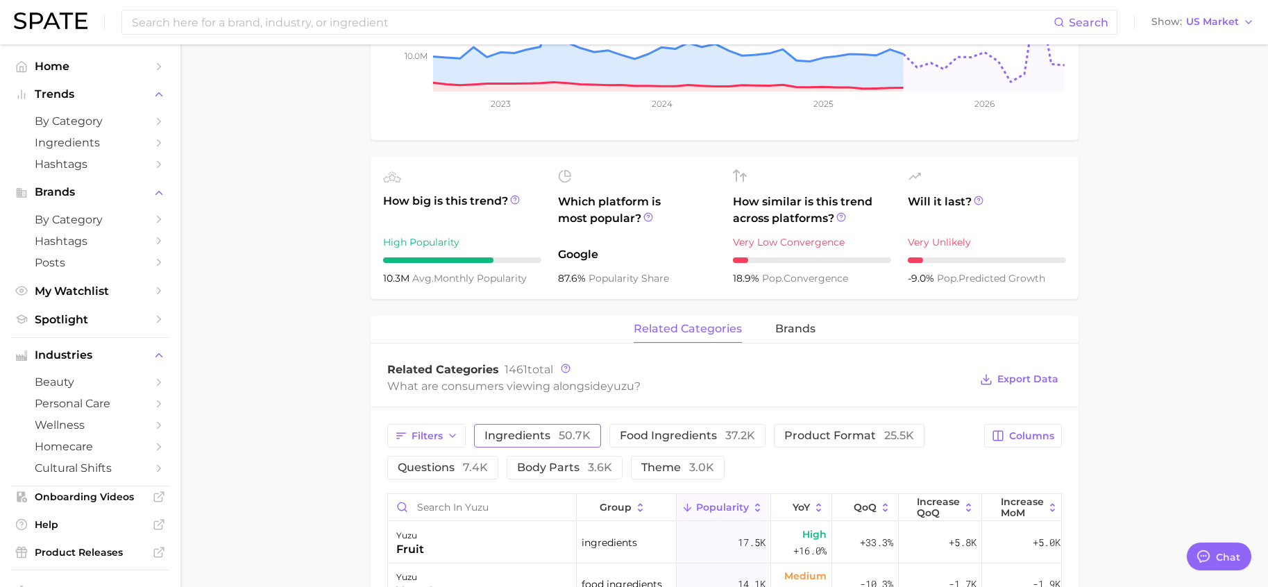
click at [560, 429] on span "50.7k" at bounding box center [574, 435] width 32 height 13
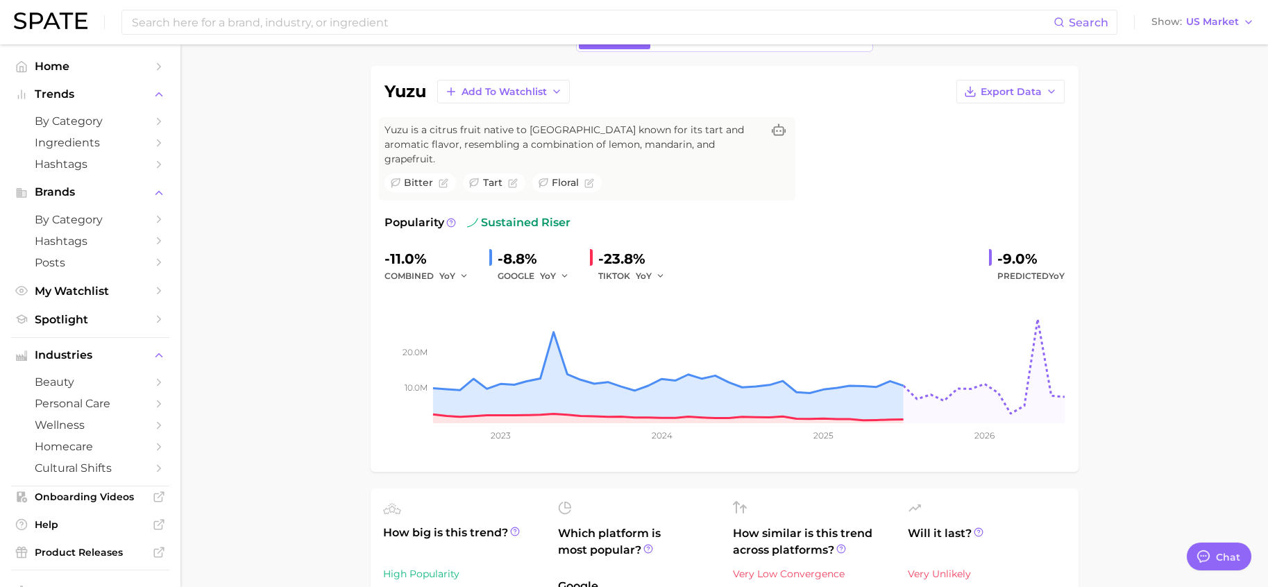
scroll to position [0, 0]
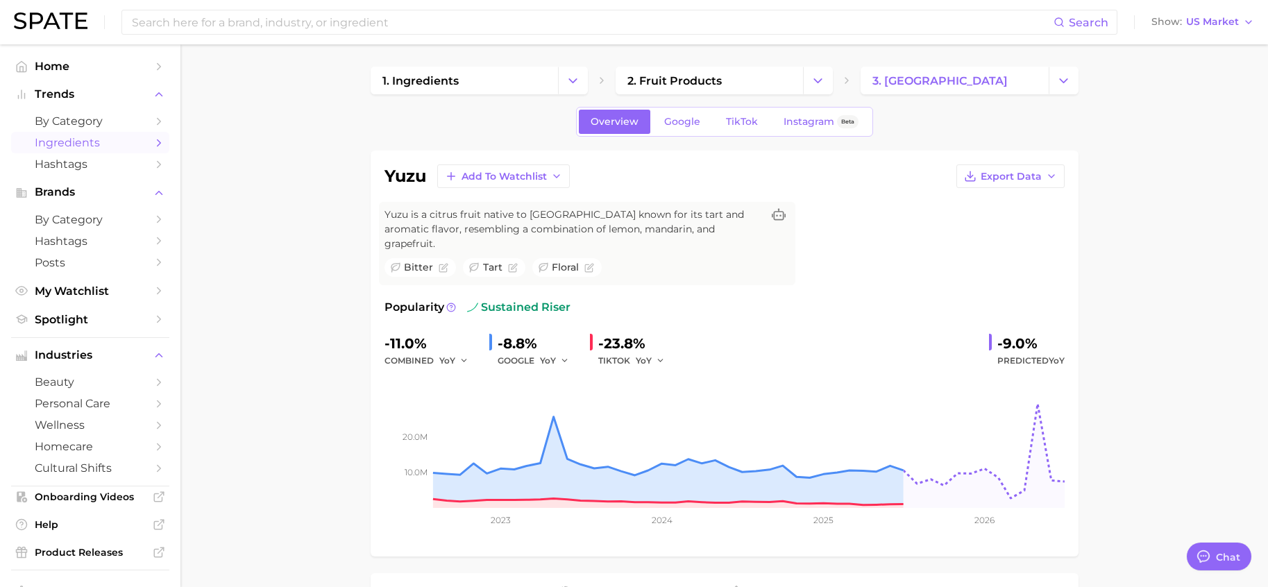
click at [84, 137] on span "Ingredients" at bounding box center [90, 142] width 111 height 13
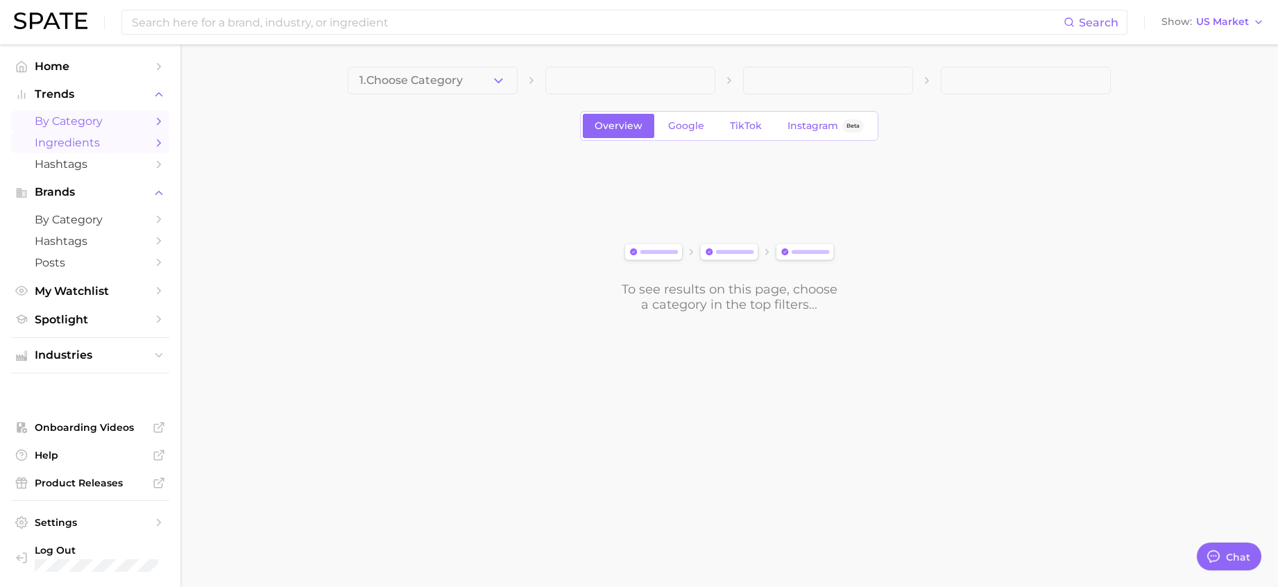
click at [126, 121] on span "by Category" at bounding box center [90, 120] width 111 height 13
click at [451, 84] on span "1. Choose Category" at bounding box center [410, 80] width 103 height 12
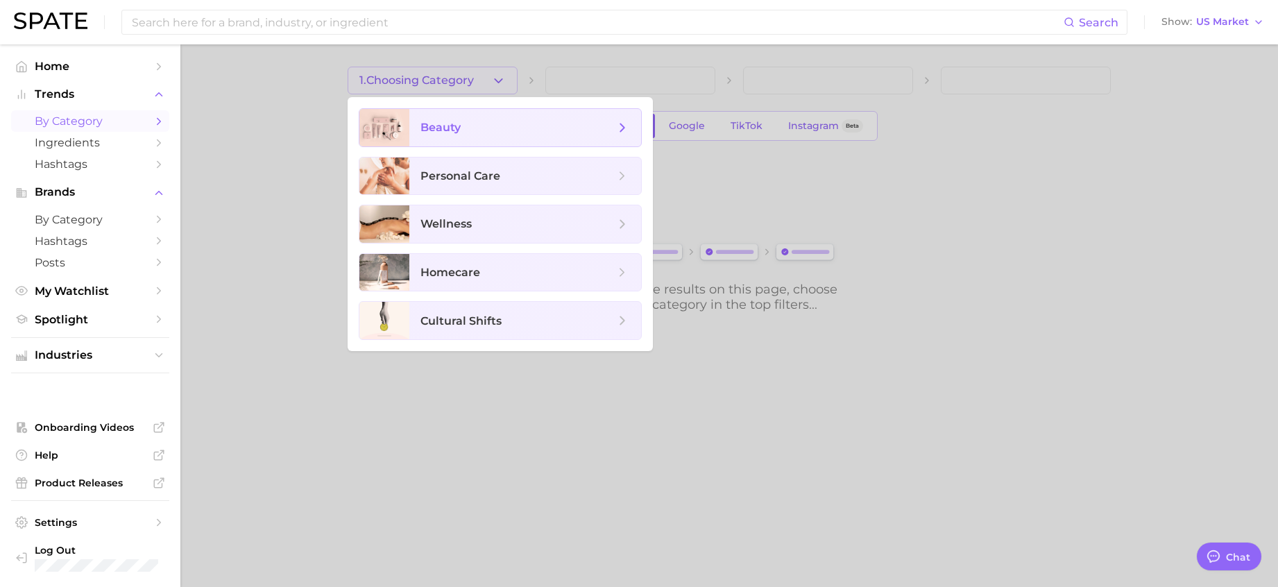
click at [461, 128] on span "beauty" at bounding box center [517, 127] width 194 height 15
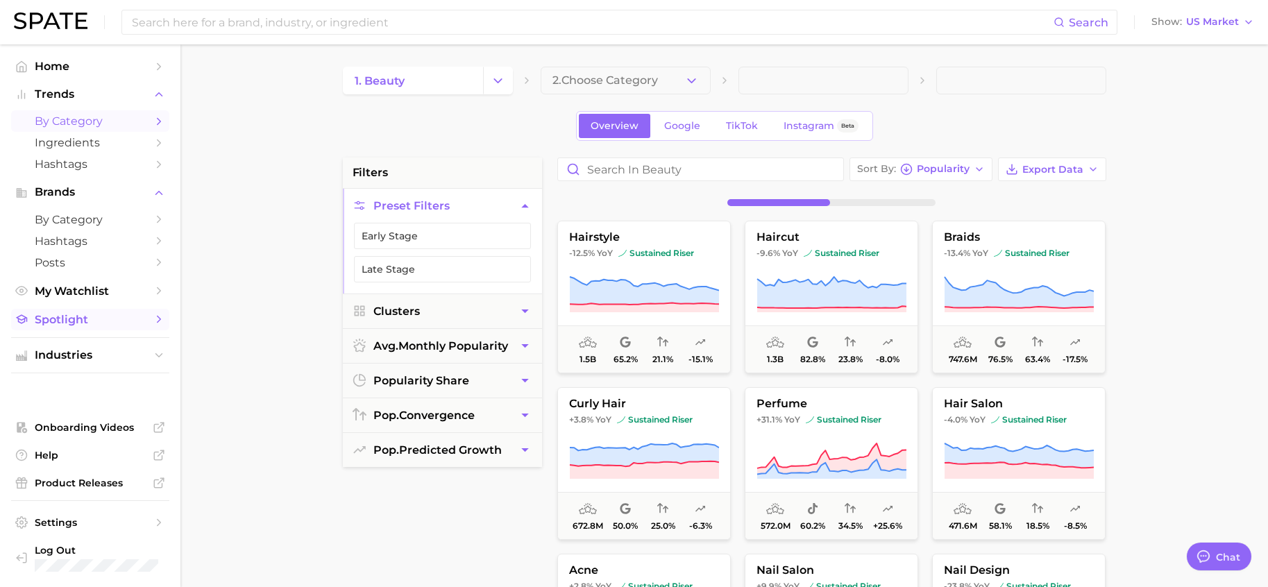
click at [90, 318] on span "Spotlight" at bounding box center [90, 319] width 111 height 13
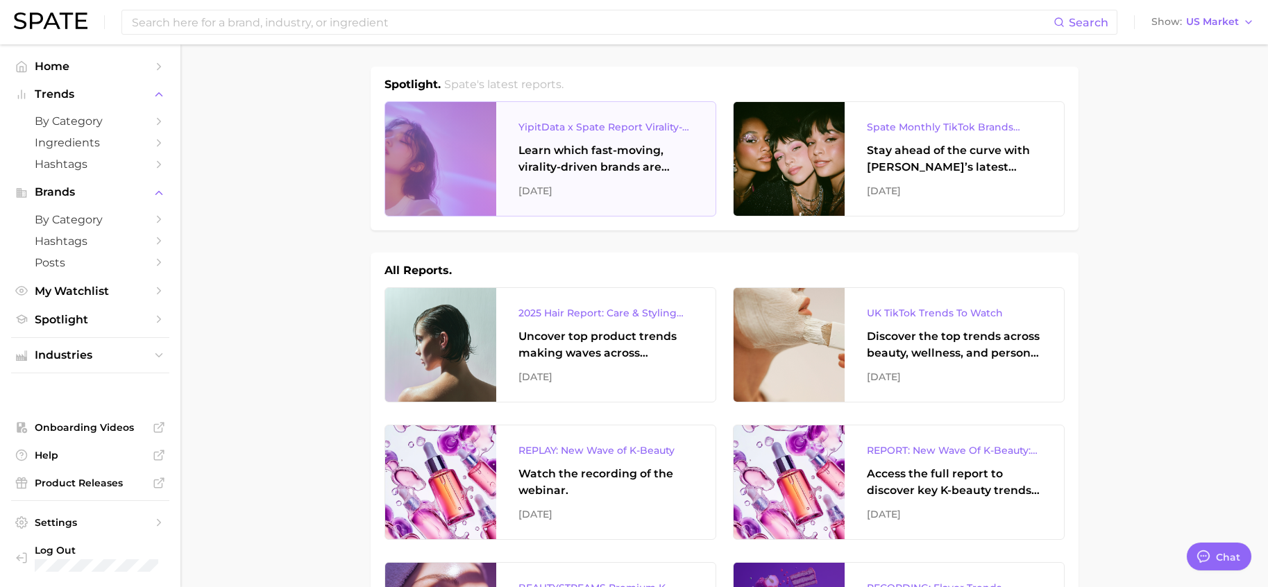
click at [533, 158] on div "Learn which fast-moving, virality-driven brands are leading the pack, the risks…" at bounding box center [605, 158] width 175 height 33
